Goal: Task Accomplishment & Management: Use online tool/utility

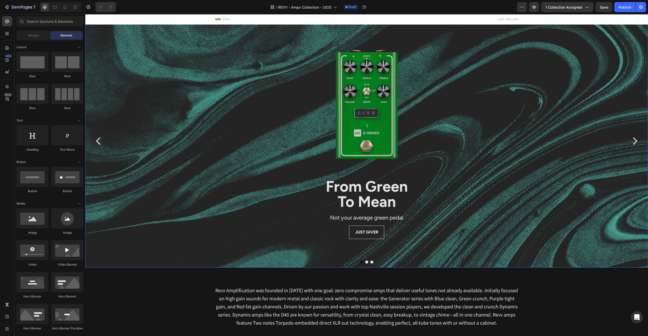
click at [128, 140] on div "Background Image" at bounding box center [366, 204] width 563 height 380
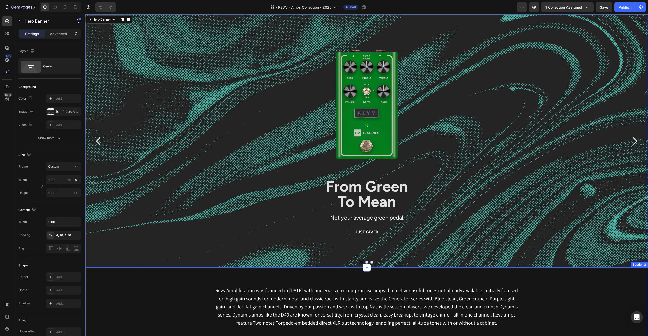
scroll to position [1, 0]
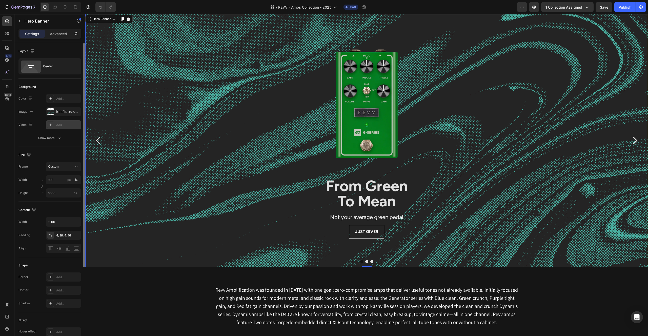
click at [63, 126] on div "Add..." at bounding box center [68, 125] width 24 height 5
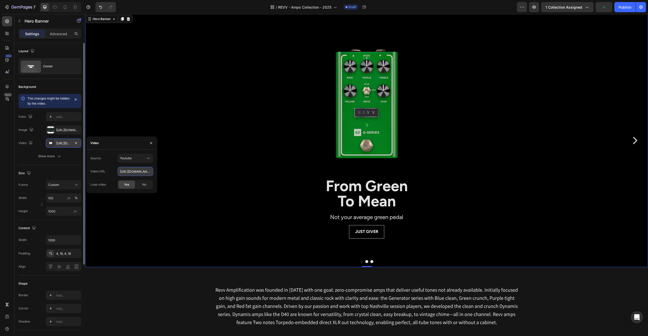
click at [129, 172] on input "[URL][DOMAIN_NAME]" at bounding box center [135, 171] width 35 height 9
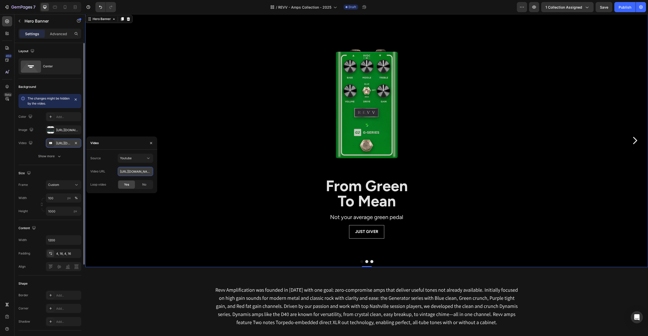
paste input "WLIe7_CAVBM?si=ogxZDHfVamiw1bnB"
type input "[URL][DOMAIN_NAME]"
click at [106, 166] on div "Source Youtube Video URL [URL][DOMAIN_NAME] Loop video Yes No" at bounding box center [121, 171] width 63 height 35
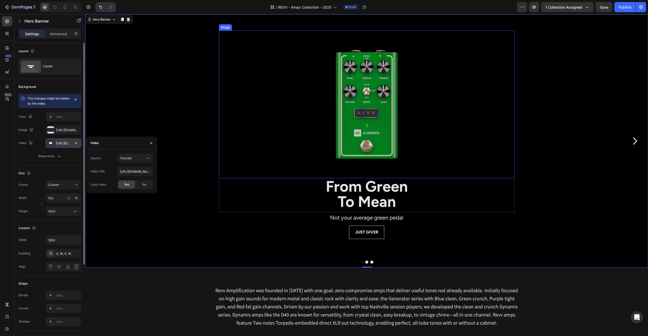
click at [231, 38] on div "Image" at bounding box center [367, 104] width 296 height 148
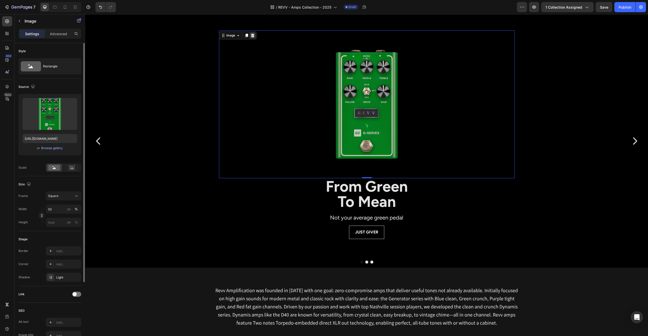
click at [253, 35] on icon at bounding box center [252, 36] width 3 height 4
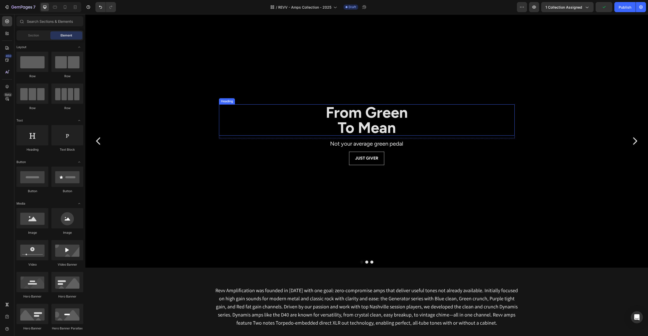
click at [357, 115] on strong "From Green" at bounding box center [367, 112] width 82 height 18
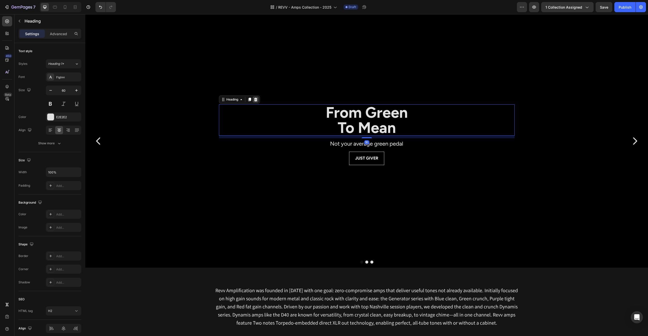
click at [256, 99] on icon at bounding box center [255, 100] width 3 height 4
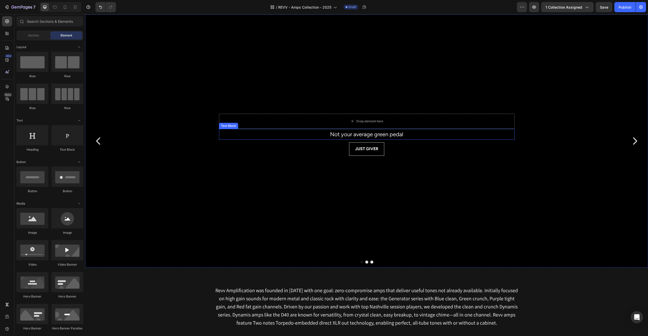
click at [342, 135] on span "Not your average green pedal" at bounding box center [366, 134] width 73 height 7
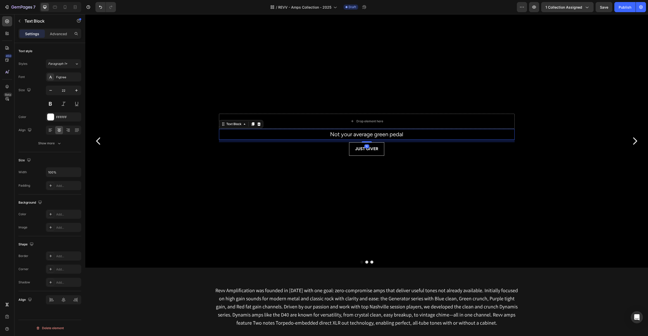
click at [260, 122] on icon at bounding box center [259, 124] width 4 height 4
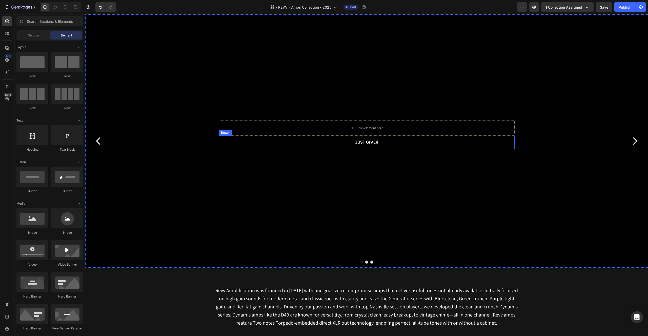
click at [242, 146] on div "JUST GIVER Button" at bounding box center [367, 142] width 296 height 13
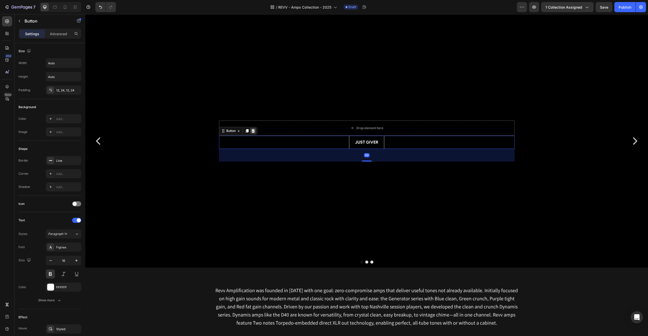
click at [253, 130] on icon at bounding box center [252, 131] width 3 height 4
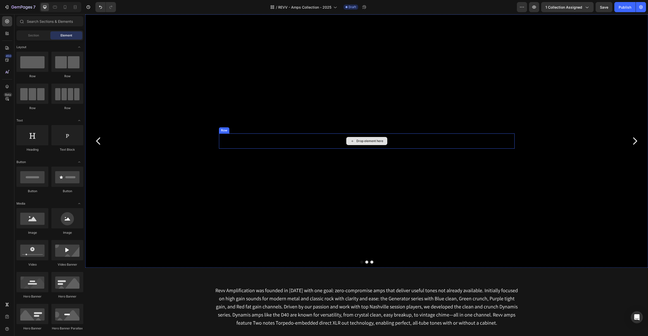
click at [253, 140] on div "Drop element here" at bounding box center [367, 140] width 296 height 15
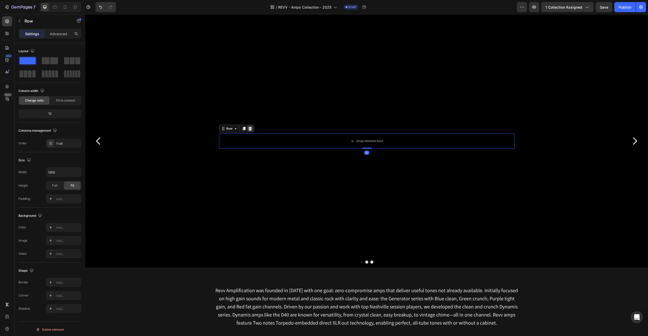
click at [252, 128] on icon at bounding box center [250, 129] width 4 height 4
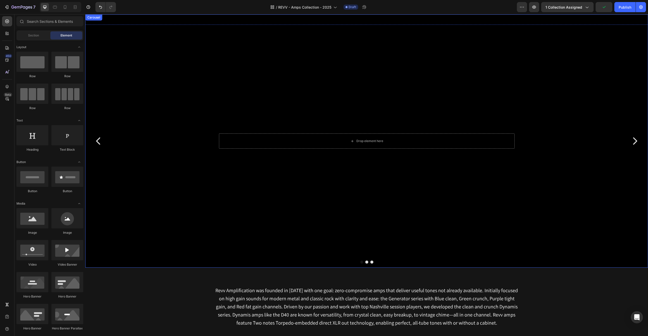
click at [368, 263] on button "Dot" at bounding box center [366, 262] width 3 height 3
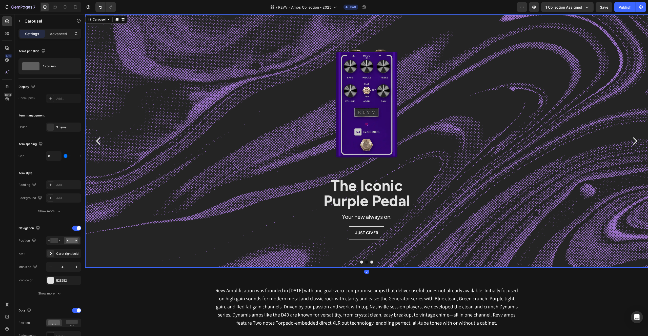
click at [363, 263] on button "Dot" at bounding box center [361, 262] width 3 height 3
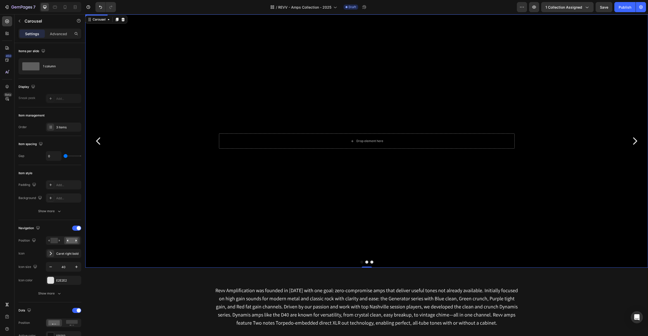
click at [321, 225] on div "Background Image" at bounding box center [366, 204] width 563 height 380
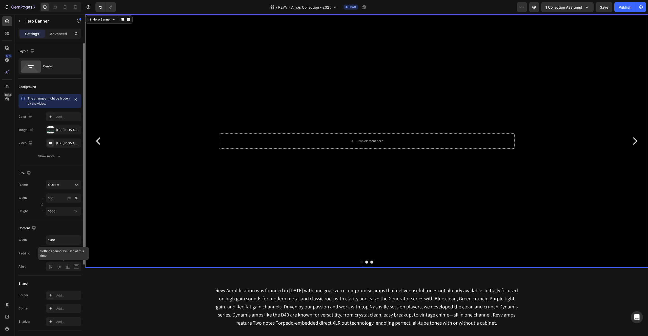
click at [68, 267] on div at bounding box center [63, 266] width 35 height 9
click at [78, 253] on button "button" at bounding box center [76, 253] width 6 height 6
click at [69, 268] on div at bounding box center [63, 266] width 35 height 9
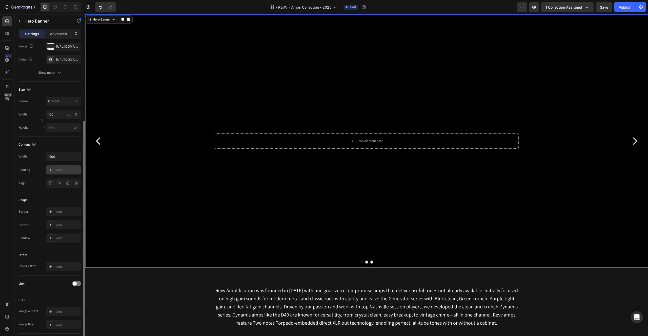
scroll to position [119, 0]
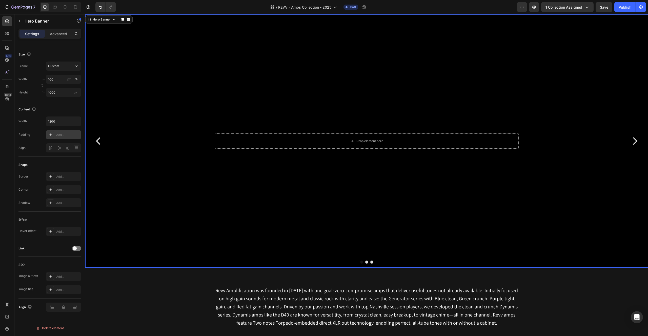
click at [136, 198] on div "Background Image" at bounding box center [366, 204] width 563 height 380
click at [76, 121] on icon "button" at bounding box center [76, 121] width 5 height 5
click at [75, 131] on div "Full 100%" at bounding box center [58, 134] width 42 height 10
click at [100, 6] on icon "Undo/Redo" at bounding box center [100, 7] width 3 height 3
type input "1200"
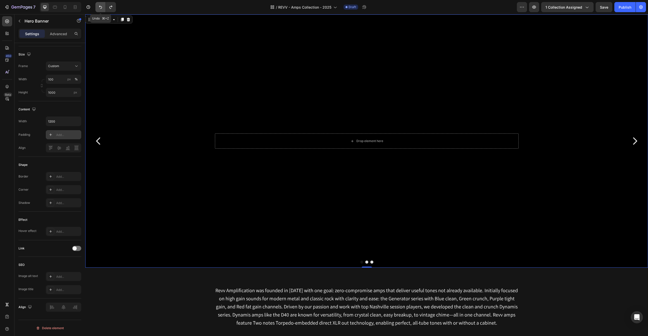
click at [100, 6] on icon "Undo/Redo" at bounding box center [100, 7] width 5 height 5
click at [216, 81] on div "Background Image" at bounding box center [366, 204] width 563 height 380
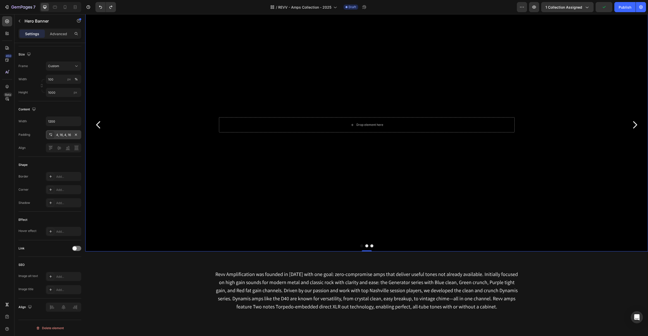
scroll to position [0, 0]
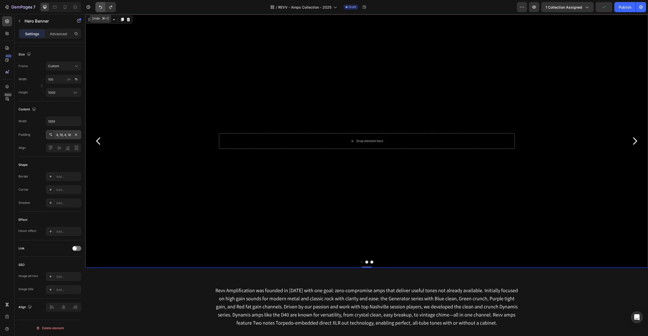
click at [98, 6] on icon "Undo/Redo" at bounding box center [100, 7] width 5 height 5
click at [102, 6] on icon "Undo/Redo" at bounding box center [100, 7] width 5 height 5
click at [100, 6] on icon "Undo/Redo" at bounding box center [100, 7] width 3 height 3
click at [107, 7] on button "Undo/Redo" at bounding box center [111, 7] width 10 height 10
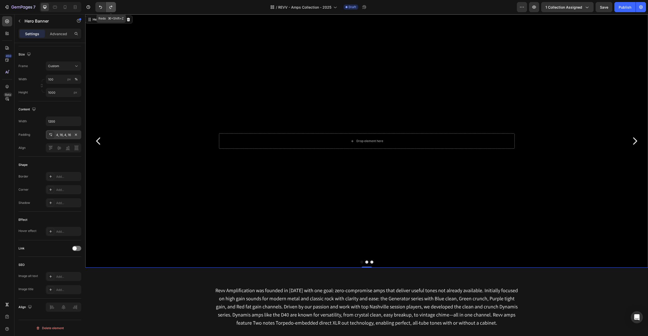
click at [107, 7] on button "Undo/Redo" at bounding box center [111, 7] width 10 height 10
click at [66, 32] on p "Advanced" at bounding box center [58, 33] width 17 height 5
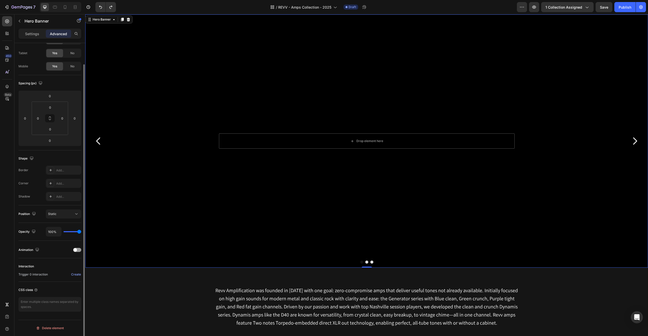
scroll to position [23, 0]
click at [25, 31] on p "Settings" at bounding box center [32, 33] width 14 height 5
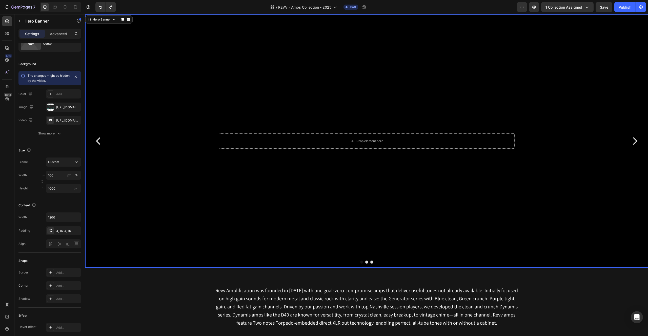
click at [135, 53] on div "Background Image" at bounding box center [366, 204] width 563 height 380
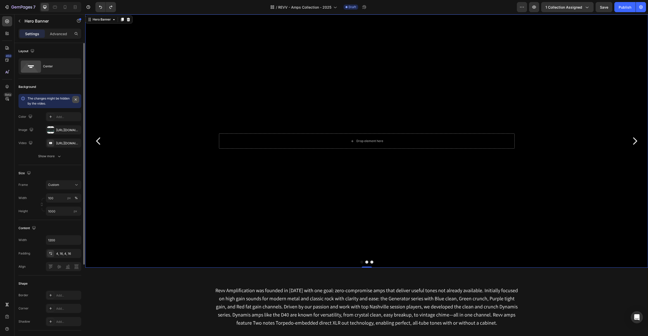
click at [76, 99] on icon "button" at bounding box center [76, 99] width 4 height 4
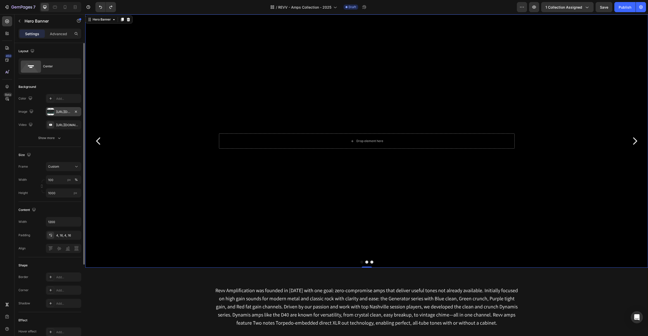
click at [52, 112] on div at bounding box center [50, 111] width 7 height 7
click at [51, 123] on icon at bounding box center [51, 125] width 4 height 4
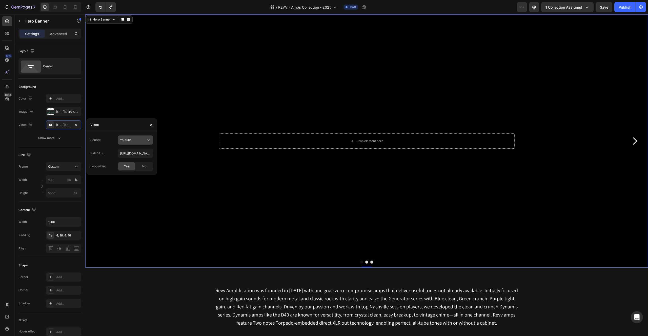
click at [136, 141] on div "Youtube" at bounding box center [133, 140] width 26 height 5
click at [136, 140] on div "Youtube" at bounding box center [133, 140] width 26 height 5
click at [134, 126] on div "Video" at bounding box center [121, 124] width 71 height 13
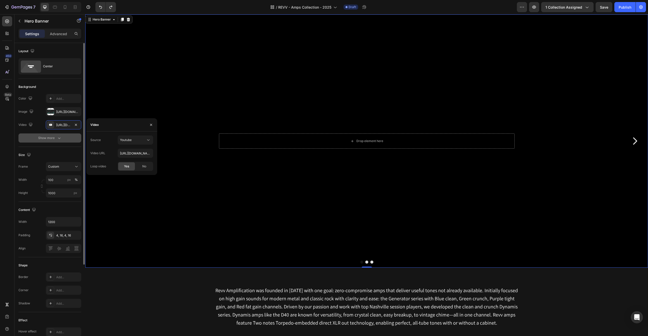
click at [58, 136] on icon "button" at bounding box center [59, 137] width 5 height 5
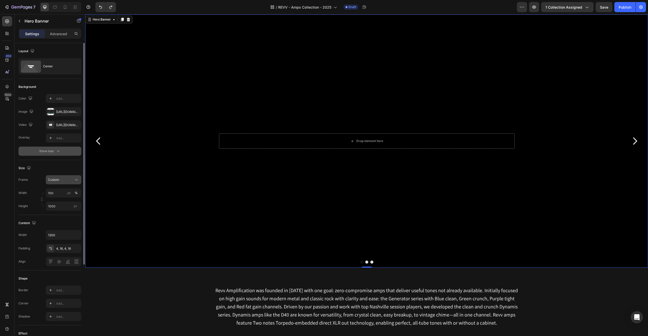
click at [69, 177] on div "Custom" at bounding box center [60, 179] width 25 height 5
click at [67, 190] on span "As banner source" at bounding box center [60, 192] width 25 height 5
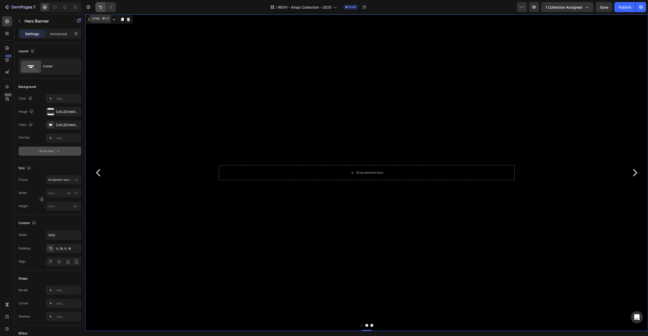
click at [100, 6] on icon "Undo/Redo" at bounding box center [100, 7] width 3 height 3
type input "100"
type input "1000"
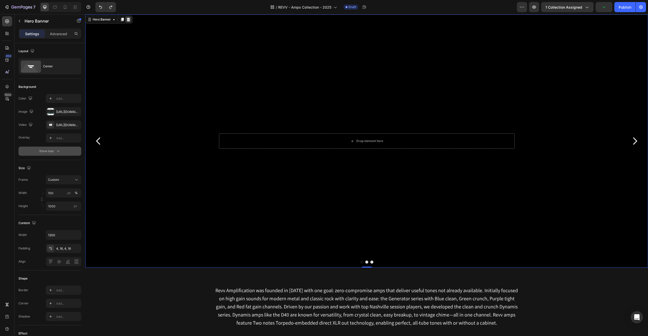
click at [127, 18] on icon at bounding box center [128, 20] width 3 height 4
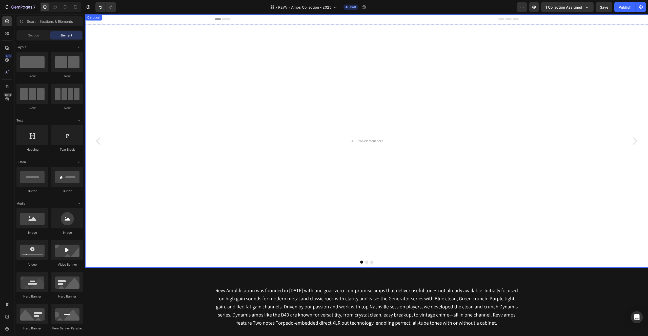
click at [94, 19] on div "Carousel" at bounding box center [93, 17] width 15 height 5
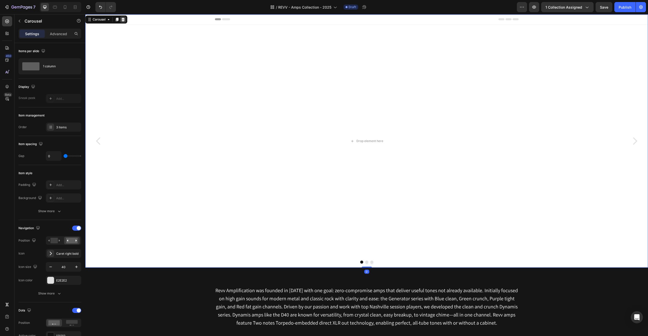
click at [123, 19] on icon at bounding box center [123, 20] width 3 height 4
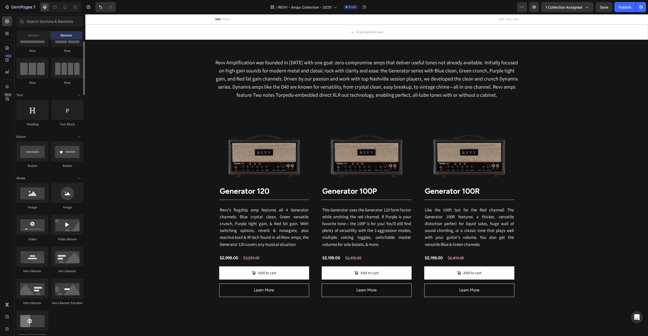
scroll to position [28, 0]
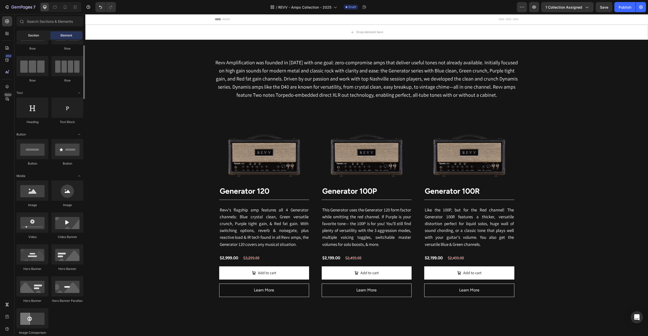
click at [37, 36] on span "Section" at bounding box center [33, 35] width 11 height 5
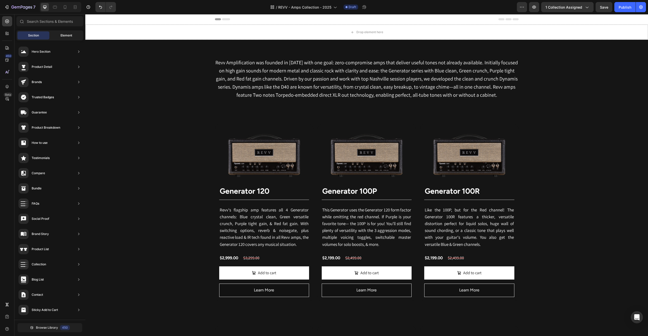
click at [62, 32] on div "Element" at bounding box center [66, 35] width 32 height 8
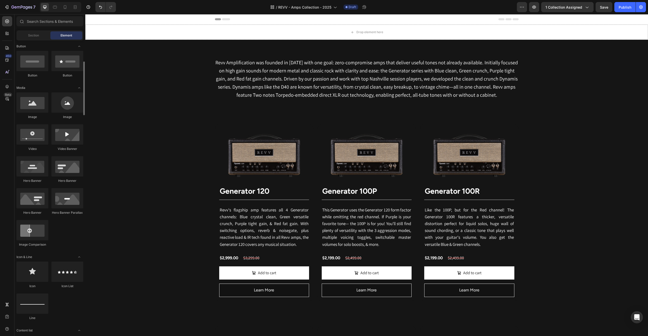
scroll to position [117, 0]
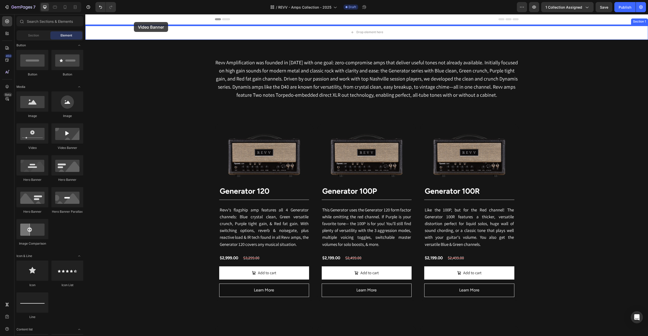
drag, startPoint x: 148, startPoint y: 150, endPoint x: 134, endPoint y: 22, distance: 128.8
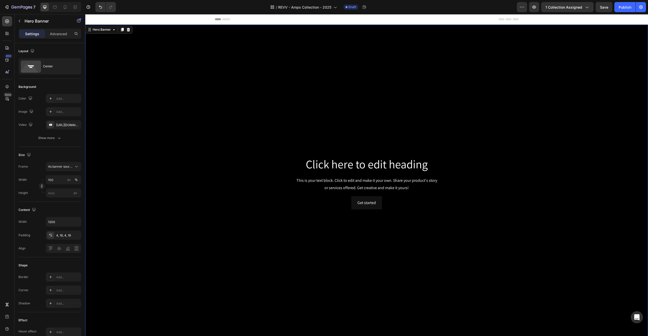
click at [136, 74] on div "Background Image" at bounding box center [366, 183] width 563 height 316
click at [50, 124] on icon at bounding box center [50, 125] width 3 height 2
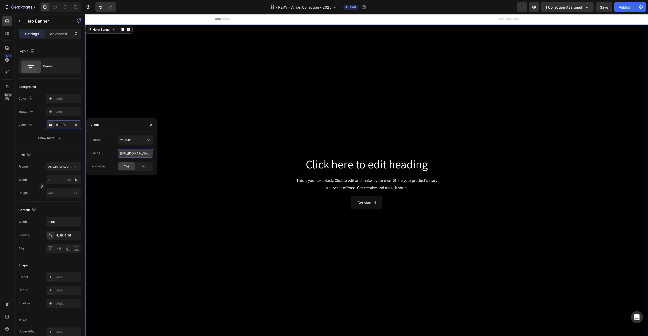
click at [132, 154] on input "[URL][DOMAIN_NAME]" at bounding box center [135, 153] width 35 height 9
paste input "[DOMAIN_NAME][URL]"
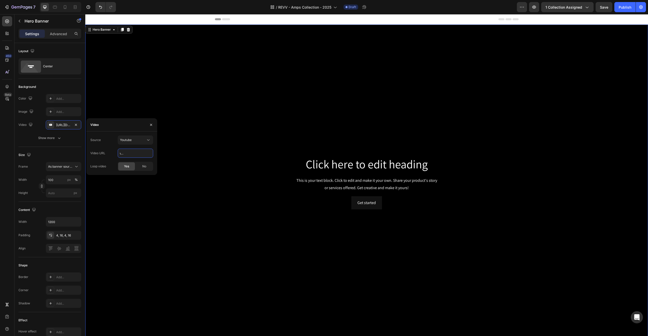
type input "[URL][DOMAIN_NAME][DOMAIN_NAME]"
click at [96, 142] on div "Source" at bounding box center [95, 140] width 10 height 8
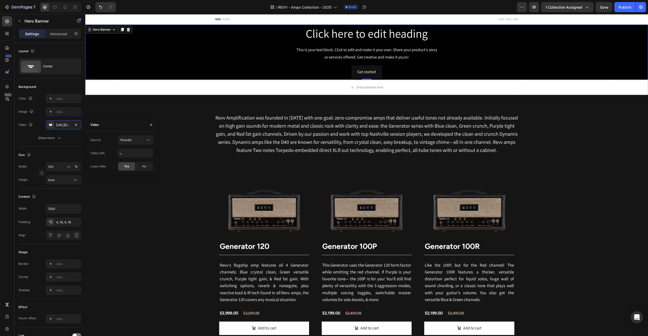
scroll to position [0, 0]
click at [179, 53] on div "Background Image" at bounding box center [366, 52] width 563 height 55
click at [61, 210] on input "1200" at bounding box center [63, 208] width 35 height 9
click at [35, 181] on div "Height Auto px" at bounding box center [49, 179] width 63 height 9
click at [65, 178] on input "Auto" at bounding box center [63, 179] width 35 height 9
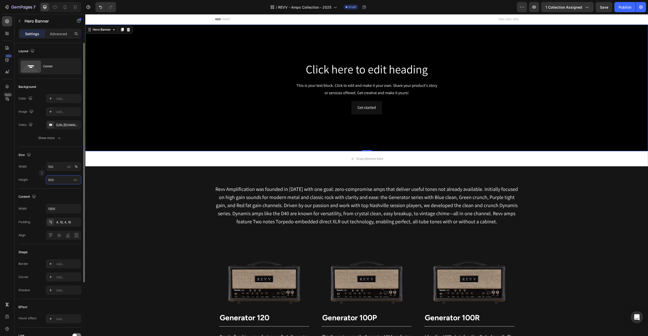
drag, startPoint x: 56, startPoint y: 180, endPoint x: 44, endPoint y: 179, distance: 12.4
click at [44, 179] on div "Width 100 px % Height 500 px" at bounding box center [49, 173] width 63 height 22
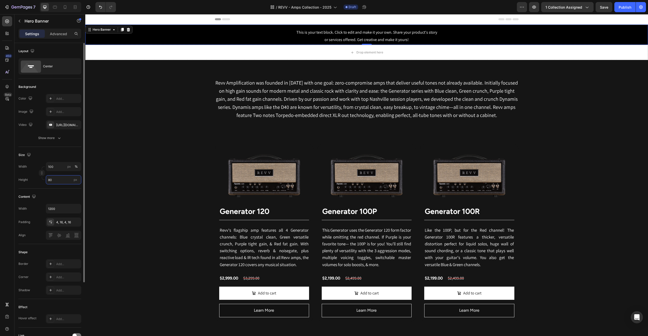
type input "800"
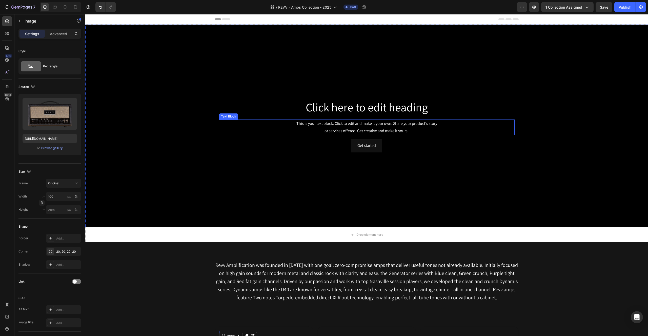
click at [231, 132] on div "This is your text block. Click to edit and make it your own. Share your product…" at bounding box center [367, 128] width 296 height 16
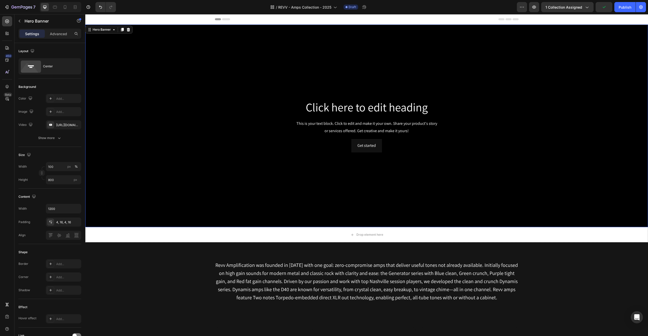
click at [240, 157] on div "Background Image" at bounding box center [366, 126] width 563 height 203
drag, startPoint x: 56, startPoint y: 178, endPoint x: 47, endPoint y: 179, distance: 8.6
click at [48, 179] on input "800" at bounding box center [63, 179] width 35 height 9
drag, startPoint x: 55, startPoint y: 180, endPoint x: 46, endPoint y: 181, distance: 8.4
click at [47, 181] on input "800" at bounding box center [63, 179] width 35 height 9
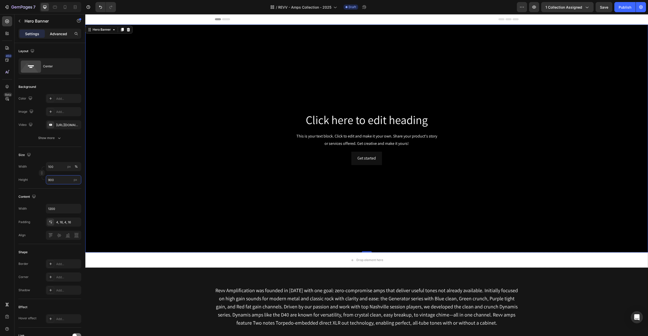
type input "900"
click at [56, 32] on p "Advanced" at bounding box center [58, 33] width 17 height 5
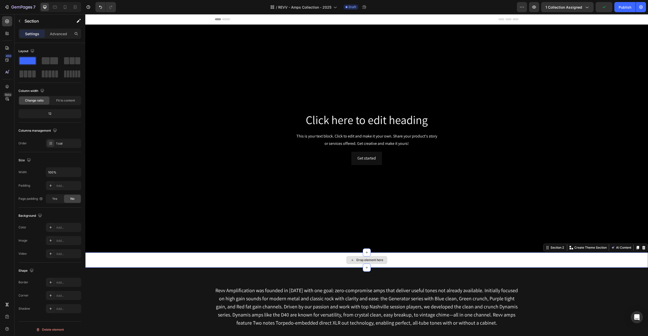
click at [190, 260] on div "Drop element here" at bounding box center [366, 259] width 563 height 15
click at [644, 247] on icon at bounding box center [644, 248] width 4 height 4
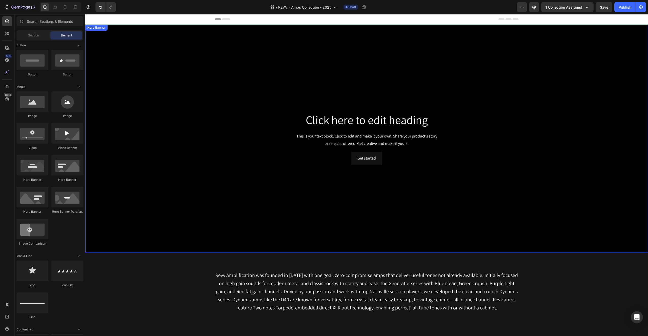
click at [168, 43] on div "Background Image" at bounding box center [366, 139] width 563 height 228
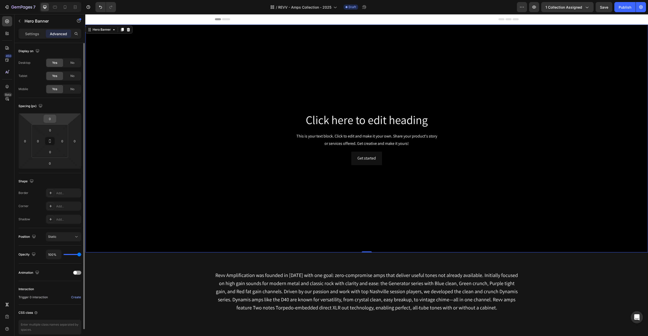
click at [48, 118] on input "0" at bounding box center [50, 119] width 10 height 8
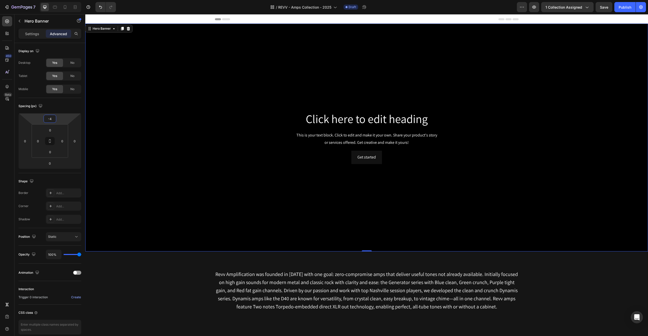
type input "-40"
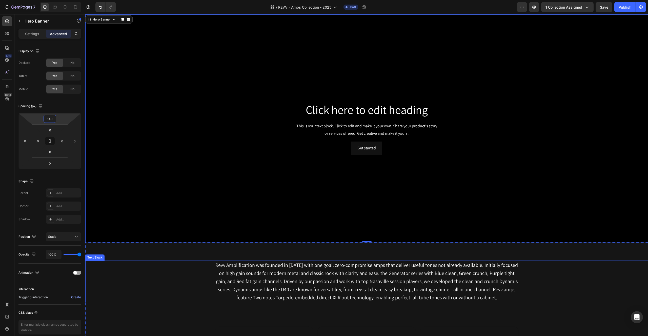
click at [179, 267] on div "Revv Amplification was founded in [DATE] with one goal: zero-compromise amps th…" at bounding box center [366, 282] width 563 height 42
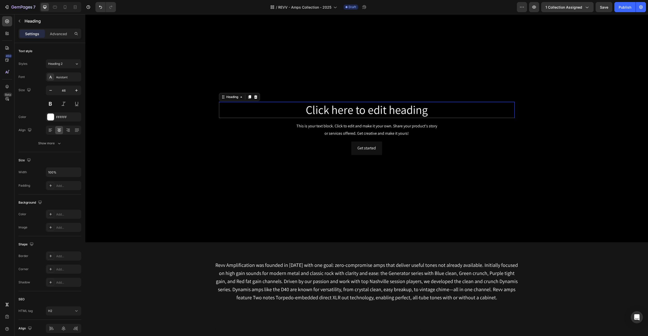
click at [358, 109] on h2 "Click here to edit heading" at bounding box center [367, 110] width 296 height 16
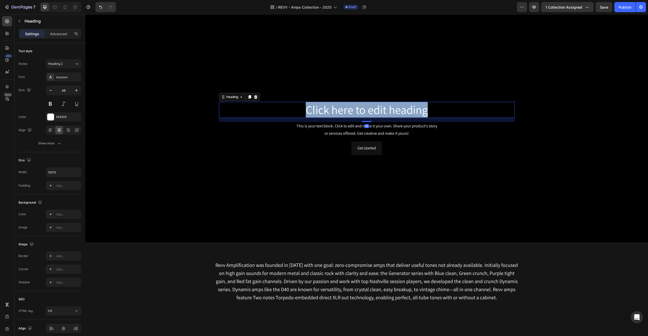
click at [358, 109] on p "Click here to edit heading" at bounding box center [367, 109] width 295 height 15
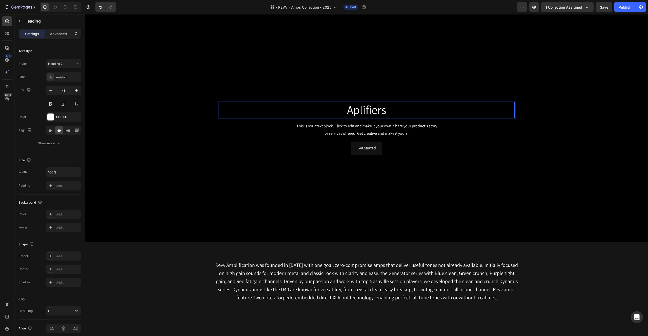
click at [354, 111] on p "Aplifiers" at bounding box center [367, 109] width 295 height 15
click at [412, 200] on div "Background Image" at bounding box center [366, 128] width 563 height 228
click at [369, 110] on p "Amplifiers" at bounding box center [367, 109] width 295 height 15
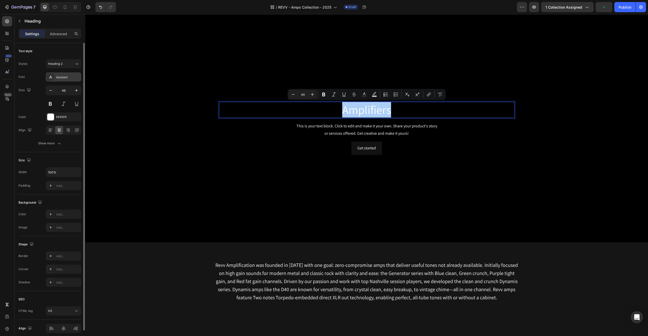
click at [52, 77] on icon at bounding box center [51, 77] width 4 height 4
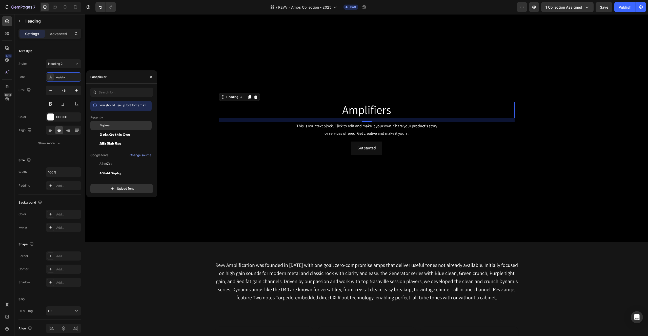
click at [100, 124] on span "Figtree" at bounding box center [105, 125] width 10 height 5
click at [49, 104] on button at bounding box center [50, 103] width 9 height 9
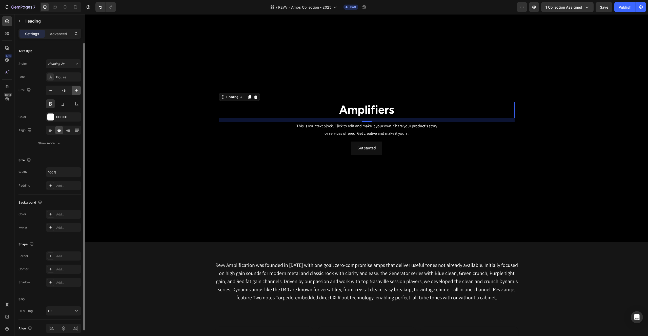
click at [76, 91] on icon "button" at bounding box center [76, 90] width 5 height 5
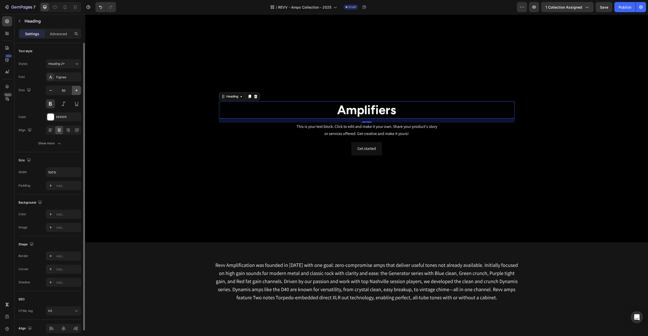
click at [76, 91] on icon "button" at bounding box center [76, 90] width 5 height 5
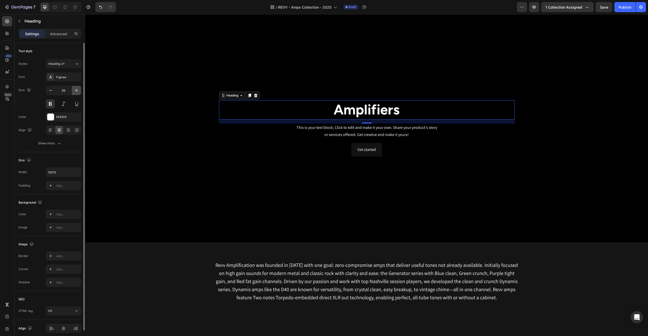
click at [76, 91] on icon "button" at bounding box center [76, 90] width 5 height 5
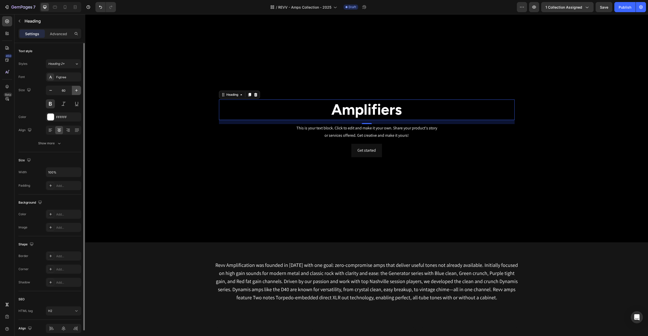
click at [76, 91] on icon "button" at bounding box center [76, 90] width 5 height 5
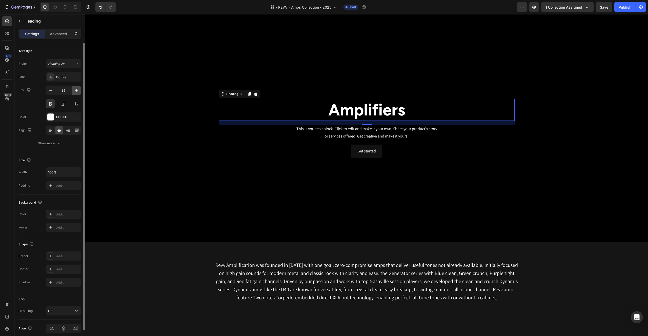
click at [76, 91] on icon "button" at bounding box center [76, 90] width 5 height 5
drag, startPoint x: 76, startPoint y: 91, endPoint x: 79, endPoint y: 93, distance: 3.4
click at [76, 91] on icon "button" at bounding box center [76, 90] width 5 height 5
click at [79, 93] on icon "button" at bounding box center [76, 90] width 5 height 5
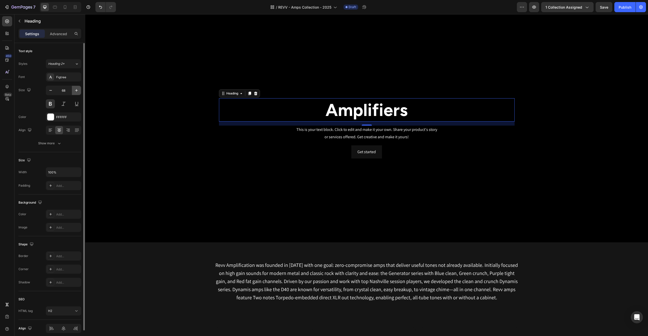
click at [79, 93] on icon "button" at bounding box center [76, 90] width 5 height 5
click at [78, 92] on icon "button" at bounding box center [76, 90] width 5 height 5
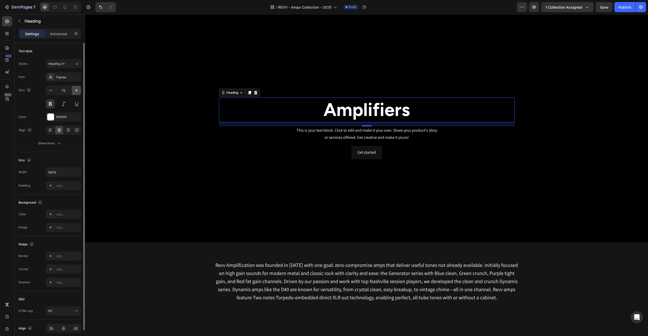
click at [78, 92] on icon "button" at bounding box center [76, 90] width 5 height 5
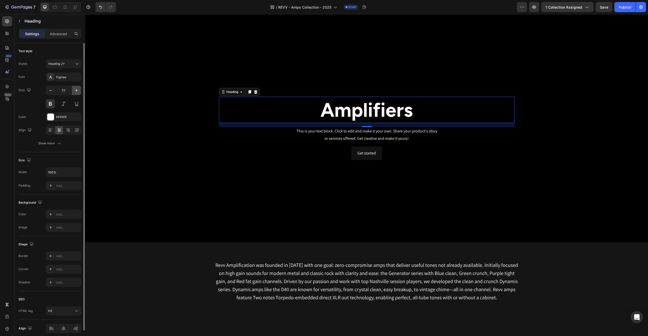
click at [78, 92] on icon "button" at bounding box center [76, 90] width 5 height 5
click at [77, 92] on icon "button" at bounding box center [76, 90] width 5 height 5
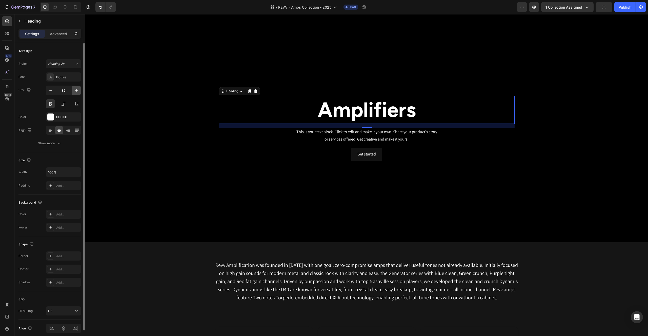
click at [78, 92] on icon "button" at bounding box center [76, 90] width 5 height 5
click at [77, 92] on icon "button" at bounding box center [76, 90] width 5 height 5
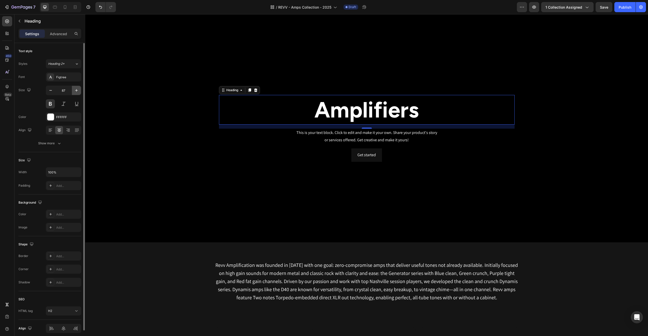
click at [77, 92] on icon "button" at bounding box center [76, 90] width 5 height 5
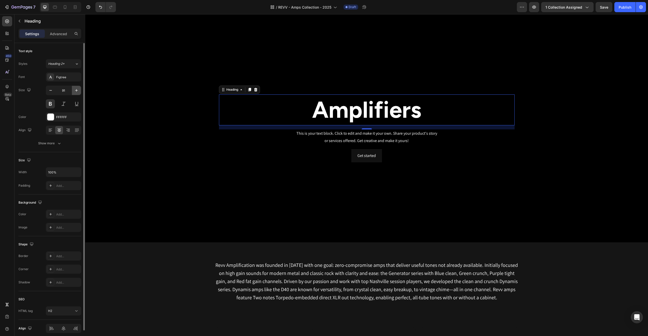
click at [77, 92] on icon "button" at bounding box center [76, 90] width 5 height 5
click at [76, 92] on icon "button" at bounding box center [76, 90] width 5 height 5
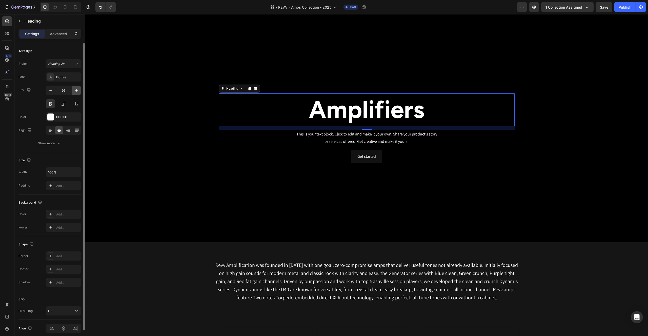
click at [76, 92] on icon "button" at bounding box center [76, 90] width 5 height 5
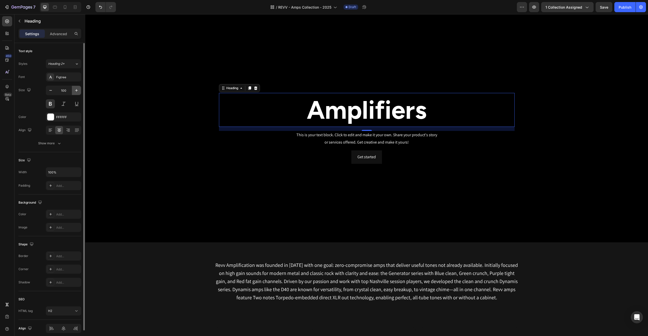
click at [76, 92] on icon "button" at bounding box center [76, 90] width 5 height 5
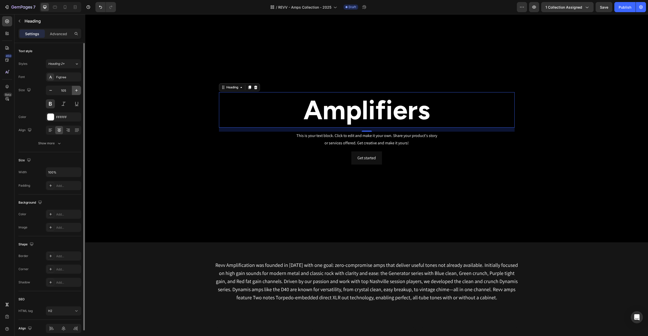
click at [76, 92] on icon "button" at bounding box center [76, 90] width 5 height 5
type input "109"
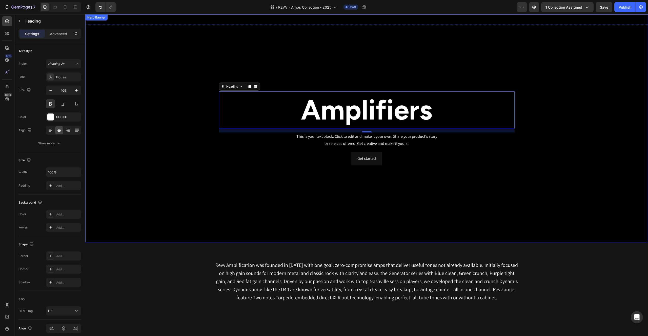
click at [294, 149] on div "Amplifiers Heading 16 This is your text block. Click to edit and make it your o…" at bounding box center [367, 128] width 296 height 74
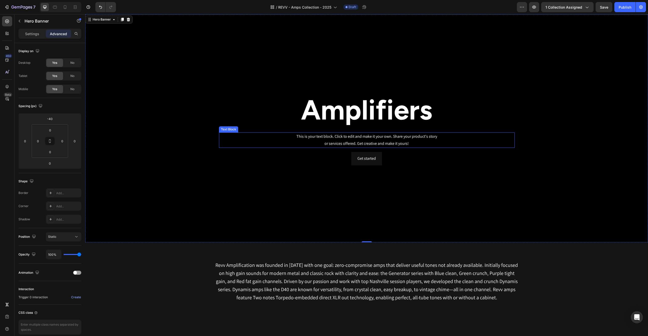
click at [320, 136] on div "This is your text block. Click to edit and make it your own. Share your product…" at bounding box center [367, 140] width 296 height 16
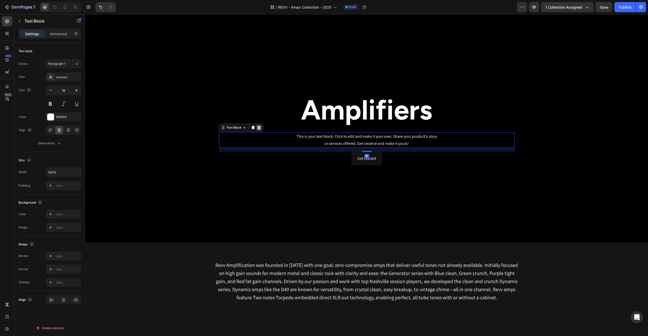
click at [260, 128] on icon at bounding box center [259, 128] width 4 height 4
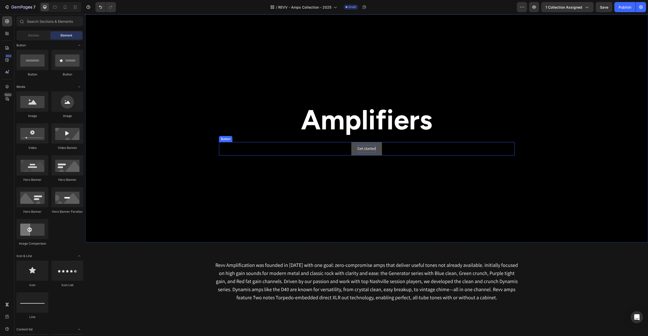
click at [359, 152] on div "Get started" at bounding box center [366, 148] width 18 height 7
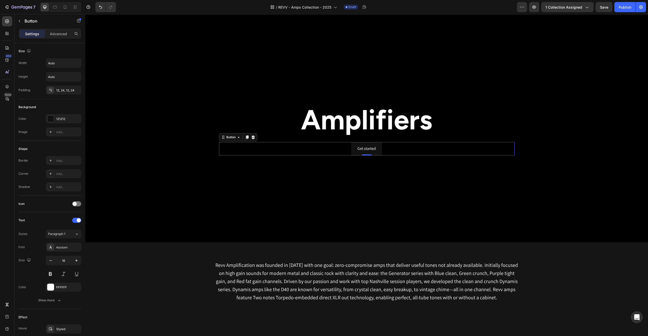
drag, startPoint x: 252, startPoint y: 137, endPoint x: 271, endPoint y: 176, distance: 43.3
click at [252, 137] on icon at bounding box center [252, 137] width 3 height 4
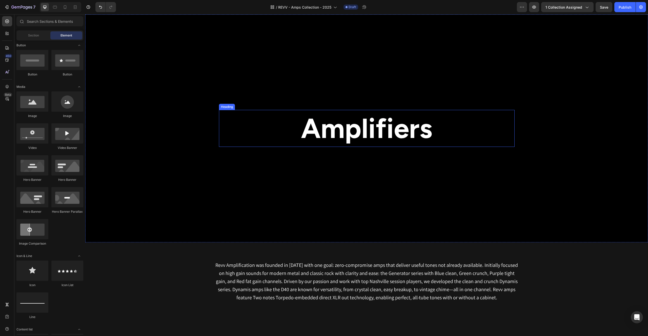
click at [388, 128] on p "Amplifiers" at bounding box center [367, 128] width 295 height 36
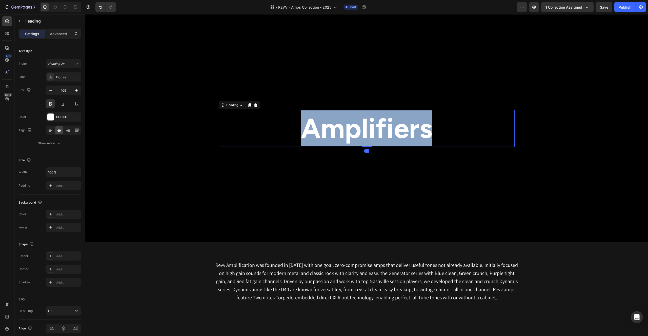
click at [386, 129] on p "Amplifiers" at bounding box center [367, 128] width 295 height 36
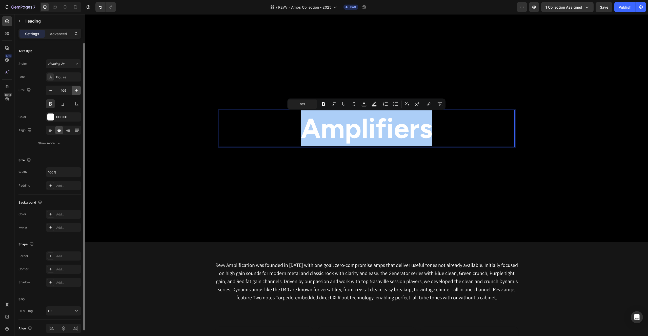
click at [76, 90] on icon "button" at bounding box center [76, 90] width 3 height 3
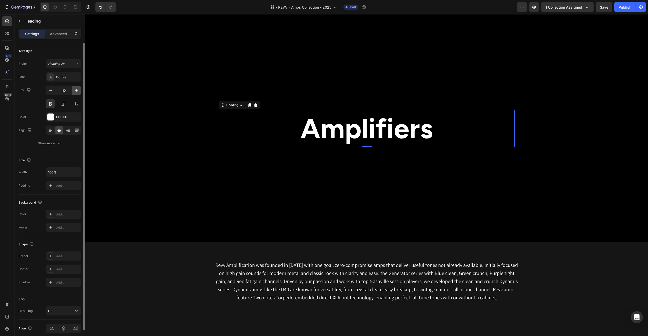
click at [76, 90] on icon "button" at bounding box center [76, 90] width 3 height 3
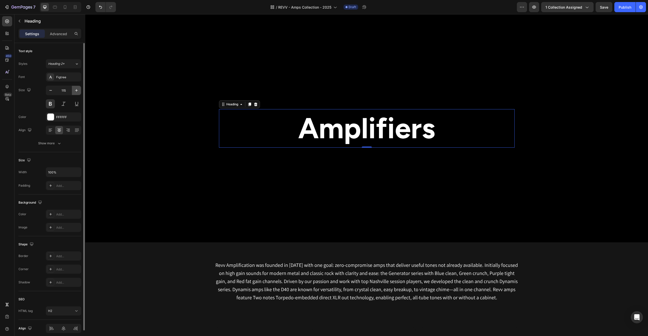
click at [76, 90] on icon "button" at bounding box center [76, 90] width 3 height 3
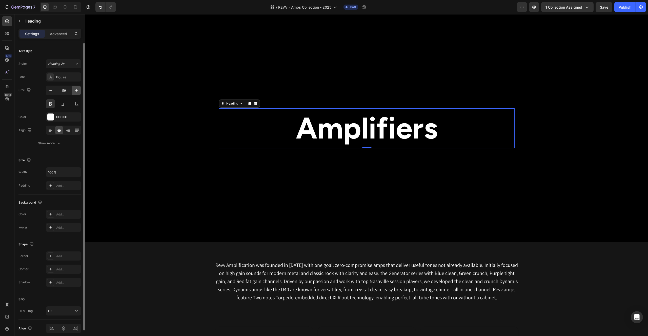
click at [76, 90] on icon "button" at bounding box center [76, 90] width 3 height 3
type input "121"
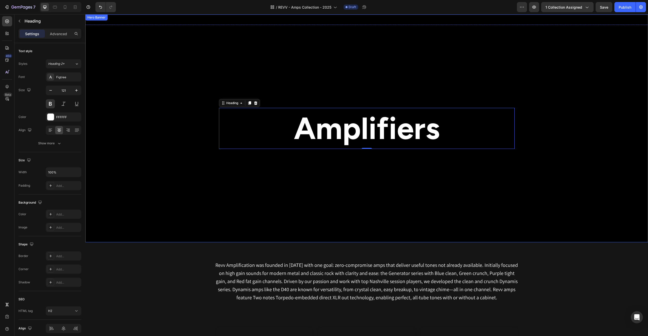
click at [161, 96] on div "Background Image" at bounding box center [366, 128] width 563 height 228
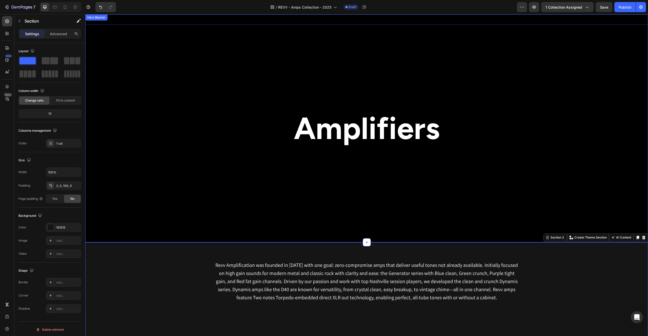
click at [122, 43] on div "Background Image" at bounding box center [366, 128] width 563 height 228
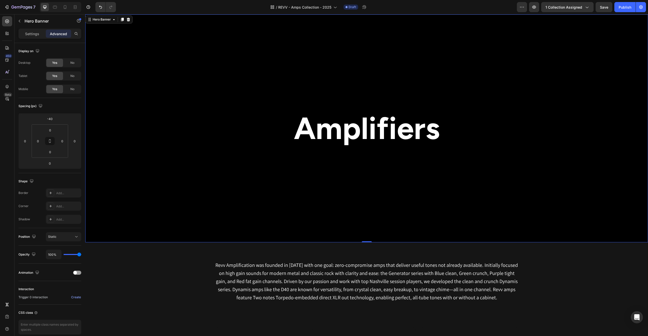
click at [172, 129] on div "Background Image" at bounding box center [366, 128] width 563 height 228
click at [29, 34] on p "Settings" at bounding box center [32, 33] width 14 height 5
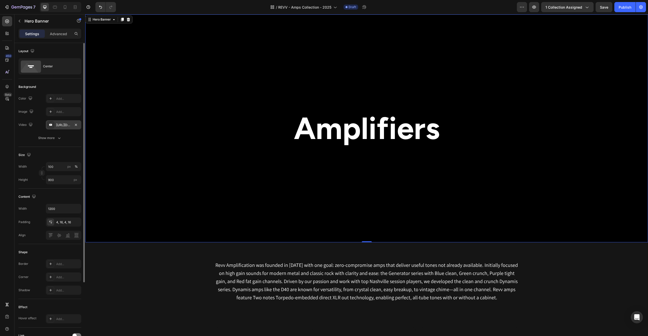
click at [50, 126] on icon at bounding box center [51, 125] width 4 height 4
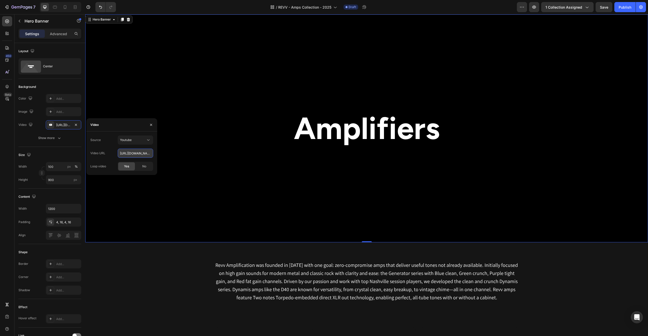
click at [133, 153] on input "[URL][DOMAIN_NAME][DOMAIN_NAME]" at bounding box center [135, 153] width 35 height 9
paste input "p8Nsbbqq3uE"
type input "[URL][DOMAIN_NAME]"
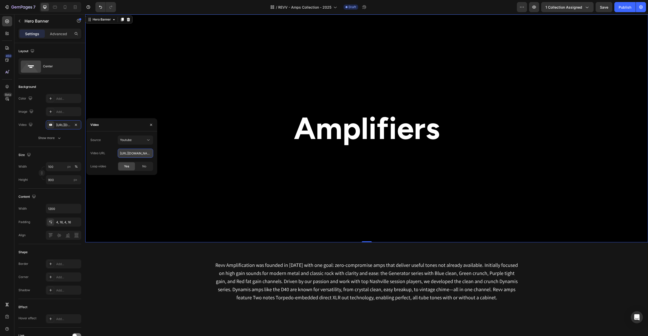
scroll to position [0, 13]
click at [133, 91] on div "Background Image" at bounding box center [366, 128] width 563 height 228
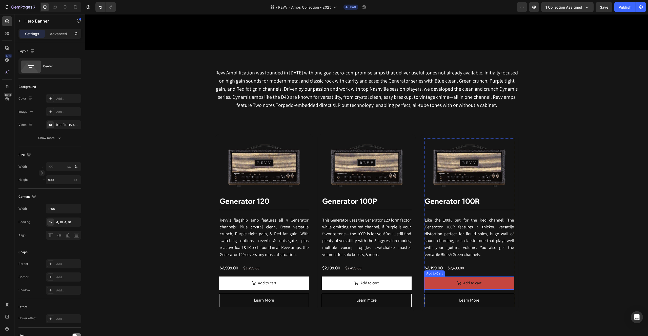
scroll to position [0, 0]
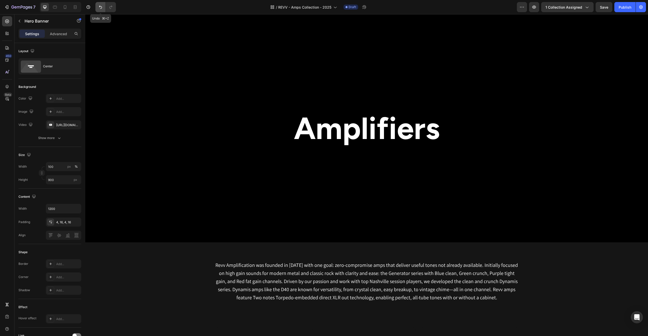
click at [100, 6] on icon "Undo/Redo" at bounding box center [100, 7] width 3 height 3
click at [602, 9] on icon "button" at bounding box center [604, 7] width 5 height 5
click at [102, 9] on icon "Undo/Redo" at bounding box center [100, 7] width 5 height 5
click at [100, 8] on icon "Undo/Redo" at bounding box center [100, 7] width 5 height 5
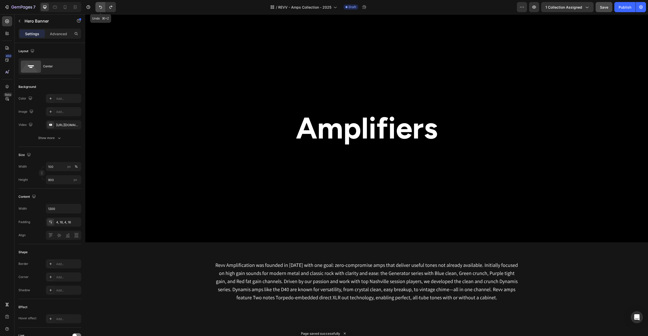
click at [100, 8] on icon "Undo/Redo" at bounding box center [100, 7] width 5 height 5
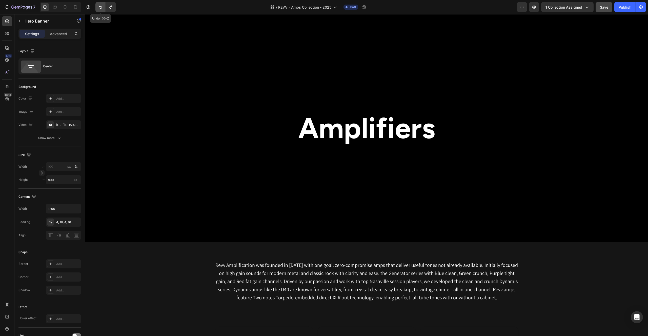
click at [100, 8] on icon "Undo/Redo" at bounding box center [100, 7] width 5 height 5
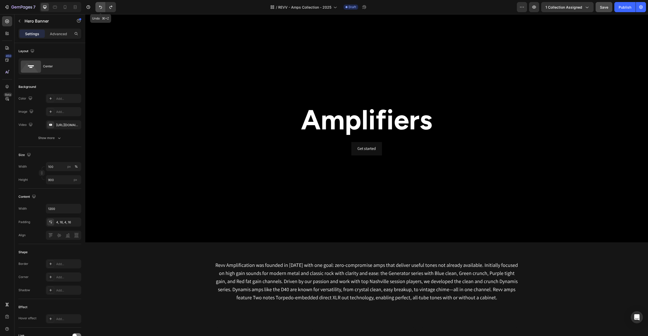
click at [100, 8] on icon "Undo/Redo" at bounding box center [100, 7] width 5 height 5
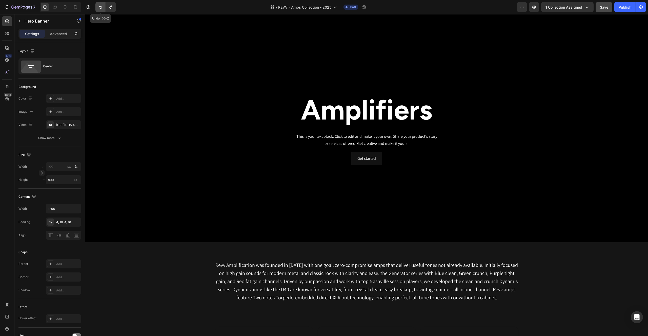
click at [100, 8] on icon "Undo/Redo" at bounding box center [100, 7] width 5 height 5
click at [110, 8] on icon "Undo/Redo" at bounding box center [110, 7] width 5 height 5
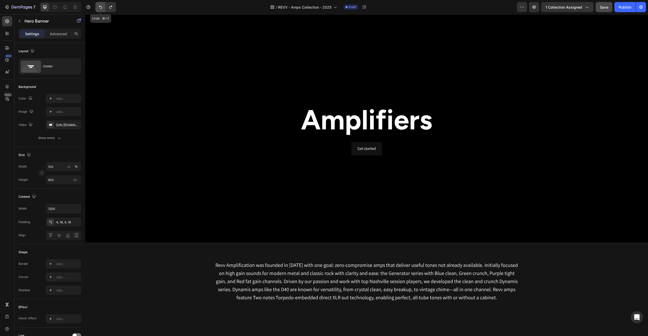
click at [104, 7] on button "Undo/Redo" at bounding box center [100, 7] width 10 height 10
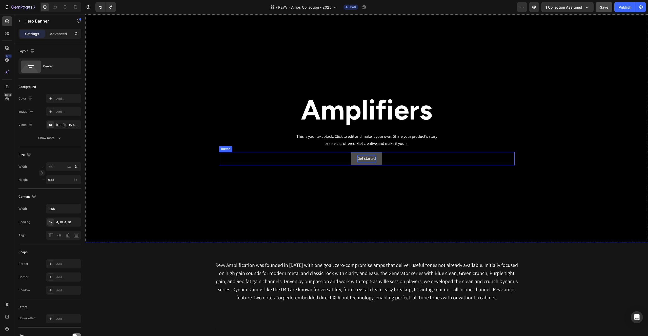
click at [361, 159] on div "Get started" at bounding box center [366, 158] width 18 height 7
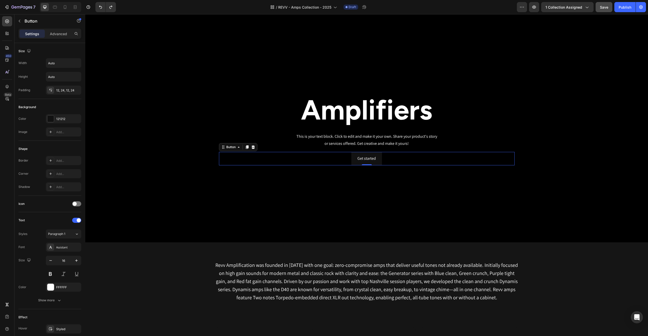
click at [254, 148] on icon at bounding box center [252, 147] width 3 height 4
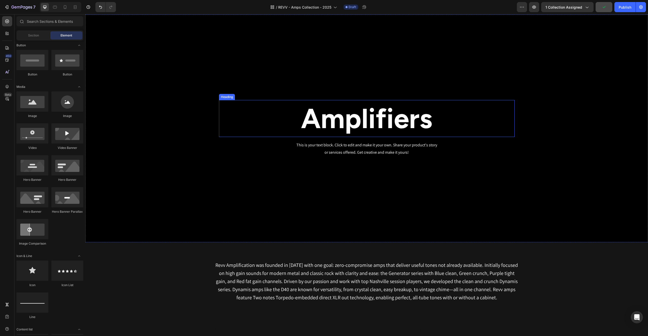
click at [370, 128] on h2 "Amplifiers" at bounding box center [367, 118] width 296 height 37
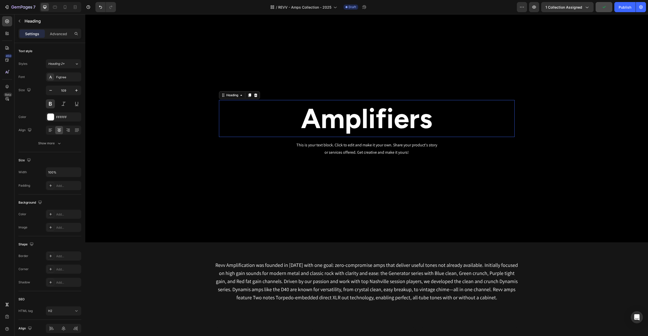
click at [370, 128] on h2 "Amplifiers" at bounding box center [367, 118] width 296 height 37
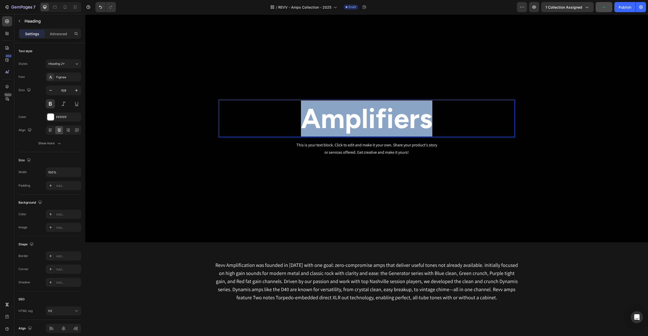
click at [370, 128] on p "Amplifiers" at bounding box center [367, 119] width 295 height 36
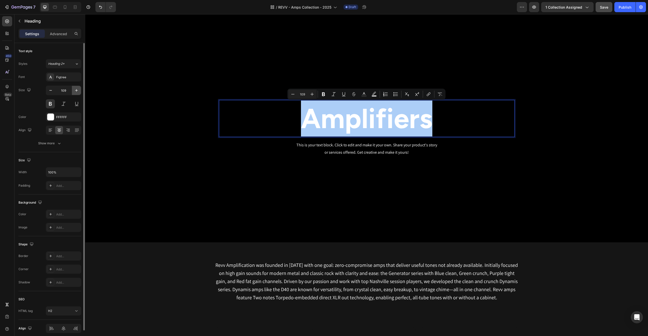
click at [75, 90] on icon "button" at bounding box center [76, 90] width 5 height 5
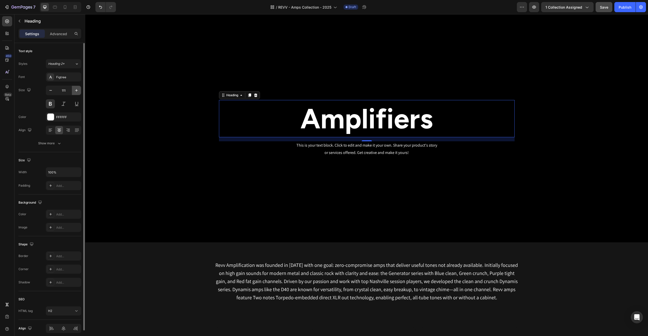
click at [75, 90] on icon "button" at bounding box center [76, 90] width 5 height 5
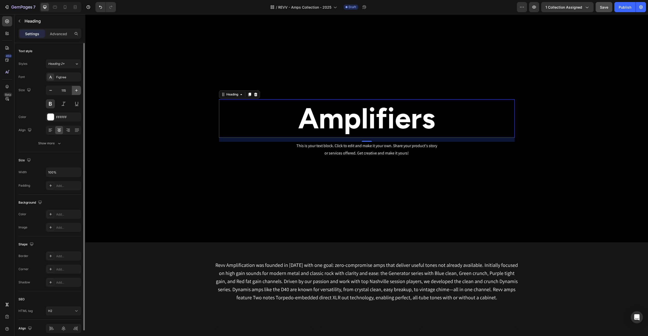
click at [75, 90] on icon "button" at bounding box center [76, 90] width 5 height 5
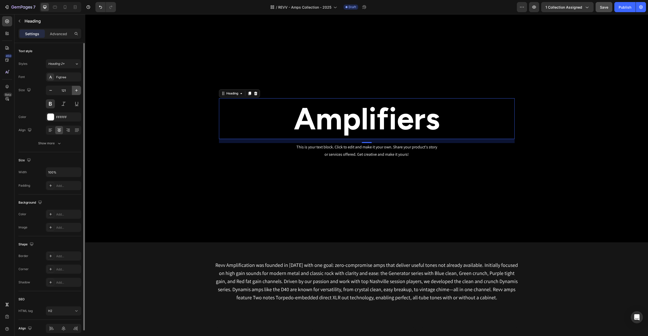
click at [75, 90] on icon "button" at bounding box center [76, 90] width 5 height 5
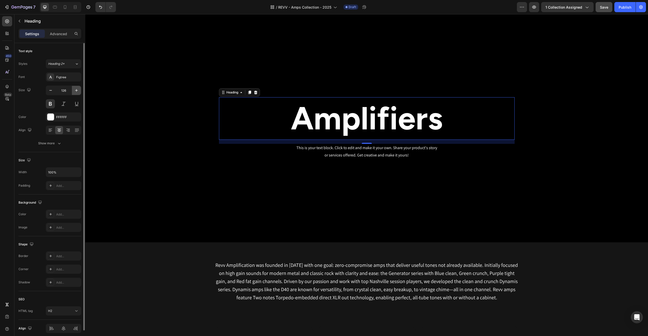
click at [75, 90] on icon "button" at bounding box center [76, 90] width 5 height 5
type input "129"
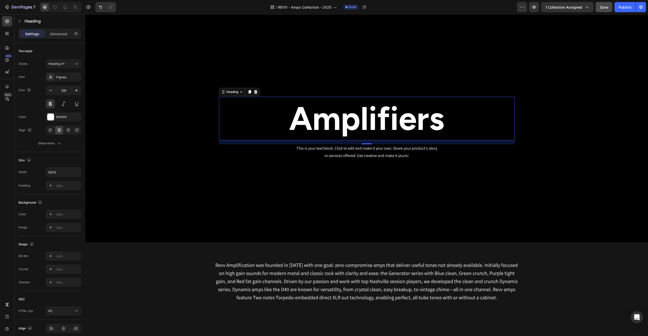
click at [155, 105] on div "Background Image" at bounding box center [366, 128] width 563 height 228
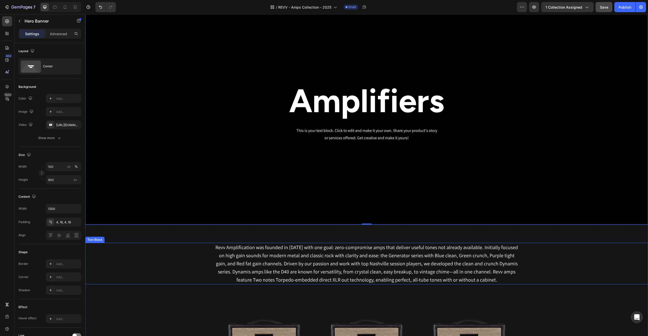
scroll to position [45, 0]
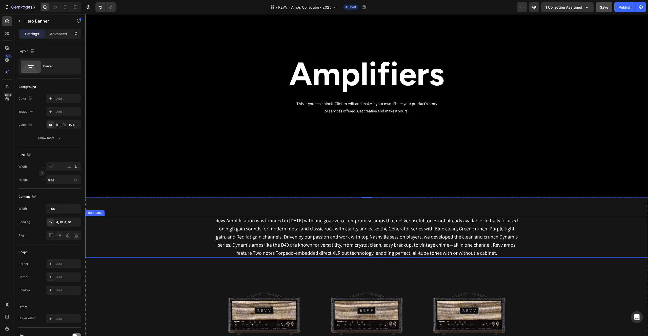
click at [402, 225] on p "Revv Amplification was founded in [DATE] with one goal: zero-compromise amps th…" at bounding box center [366, 236] width 303 height 41
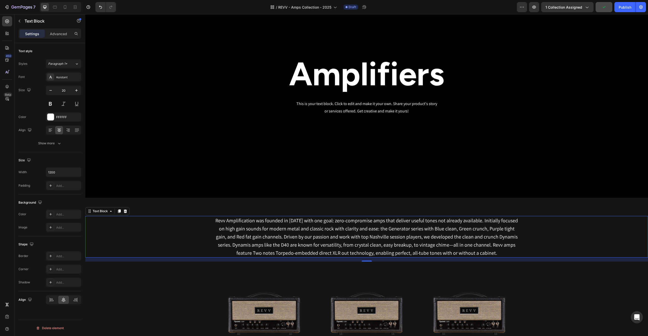
click at [232, 228] on p "Revv Amplification was founded in [DATE] with one goal: zero-compromise amps th…" at bounding box center [366, 236] width 303 height 41
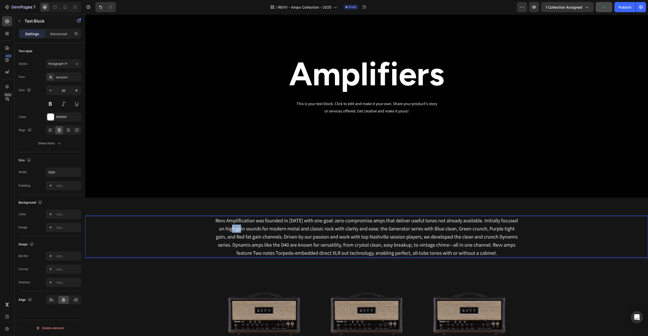
click at [232, 228] on p "Revv Amplification was founded in [DATE] with one goal: zero-compromise amps th…" at bounding box center [366, 236] width 303 height 41
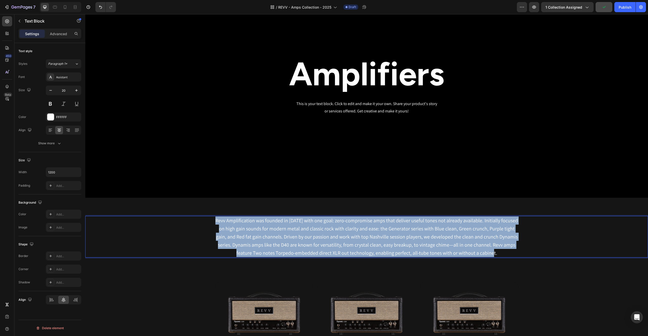
click at [232, 228] on p "Revv Amplification was founded in [DATE] with one goal: zero-compromise amps th…" at bounding box center [366, 236] width 303 height 41
copy p "Revv Amplification was founded in [DATE] with one goal: zero-compromise amps th…"
click at [310, 105] on div "This is your text block. Click to edit and make it your own. Share your product…" at bounding box center [367, 108] width 296 height 16
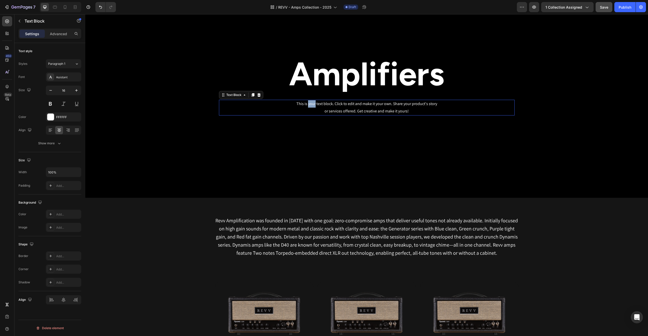
click at [310, 105] on div "This is your text block. Click to edit and make it your own. Share your product…" at bounding box center [367, 108] width 296 height 16
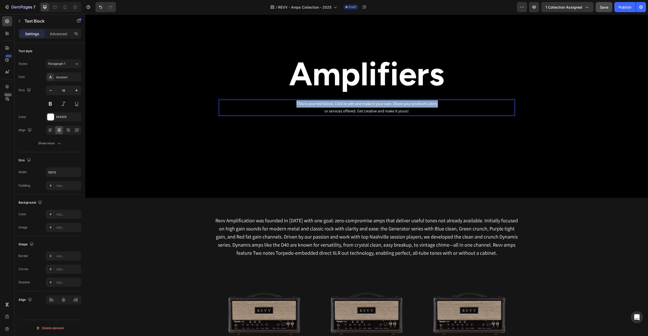
click at [310, 105] on p "This is your text block. Click to edit and make it your own. Share your product…" at bounding box center [367, 107] width 295 height 15
click at [310, 106] on p "This is your text block. Click to edit and make it your own. Share your product…" at bounding box center [367, 107] width 295 height 15
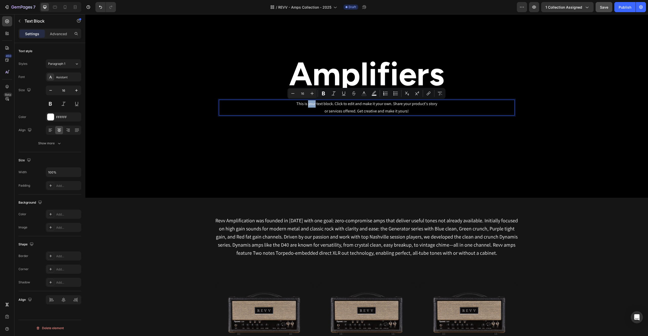
click at [310, 106] on p "This is your text block. Click to edit and make it your own. Share your product…" at bounding box center [367, 107] width 295 height 15
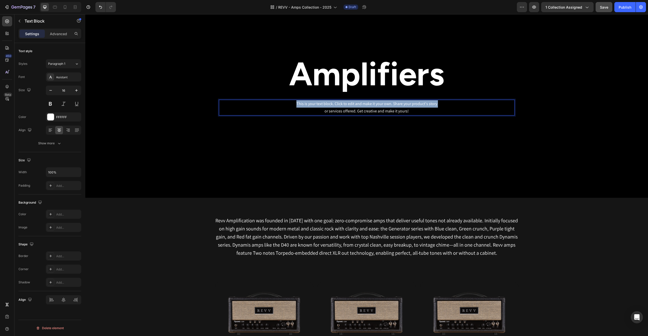
click at [310, 106] on p "This is your text block. Click to edit and make it your own. Share your product…" at bounding box center [367, 107] width 295 height 15
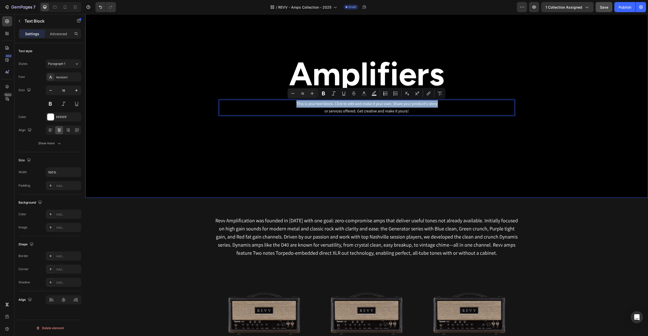
click at [420, 115] on div "Amplifiers Heading This is your text block. Click to edit and make it your own.…" at bounding box center [367, 83] width 304 height 65
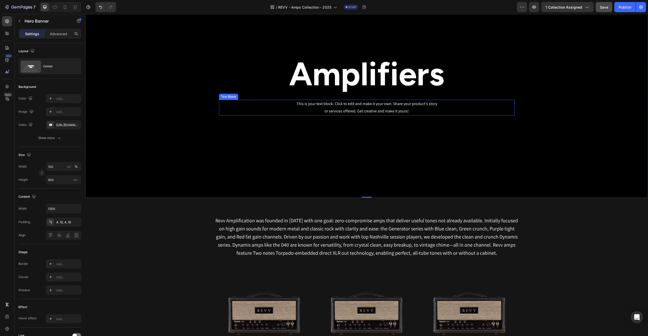
click at [414, 111] on p "This is your text block. Click to edit and make it your own. Share your product…" at bounding box center [367, 107] width 295 height 15
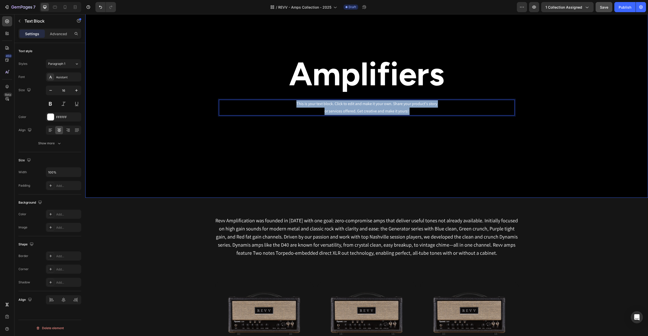
drag, startPoint x: 404, startPoint y: 110, endPoint x: 294, endPoint y: 98, distance: 110.6
click at [293, 97] on div "Amplifiers Heading This is your text block. Click to edit and make it your own.…" at bounding box center [367, 83] width 296 height 63
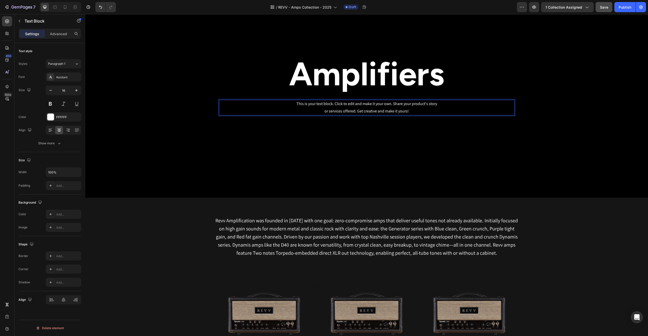
click at [344, 112] on p "This is your text block. Click to edit and make it your own. Share your product…" at bounding box center [367, 107] width 295 height 15
click at [397, 112] on p "This is your text block. Click to edit and make it your own. Share your product…" at bounding box center [367, 107] width 295 height 15
drag, startPoint x: 397, startPoint y: 112, endPoint x: 400, endPoint y: 112, distance: 2.5
click at [397, 112] on p "This is your text block. Click to edit and make it your own. Share your product…" at bounding box center [367, 107] width 295 height 15
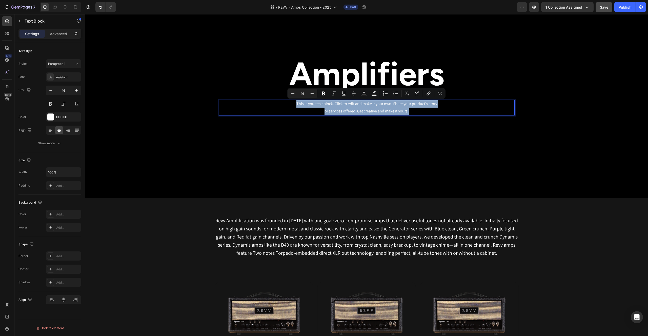
drag, startPoint x: 413, startPoint y: 111, endPoint x: 286, endPoint y: 105, distance: 126.5
click at [287, 105] on p "This is your text block. Click to edit and make it your own. Share your product…" at bounding box center [367, 107] width 295 height 15
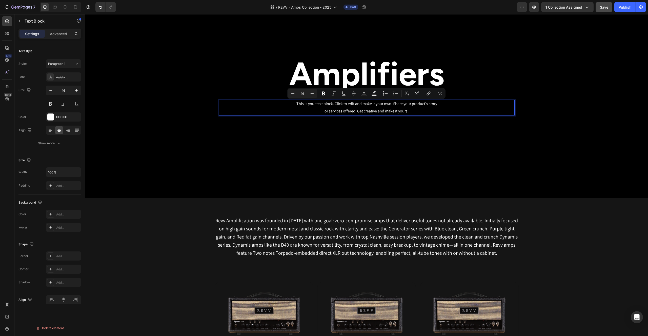
scroll to position [37, 0]
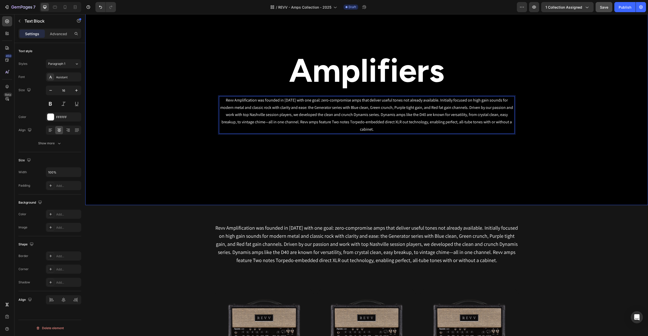
click at [584, 96] on div "Background Image" at bounding box center [366, 91] width 563 height 228
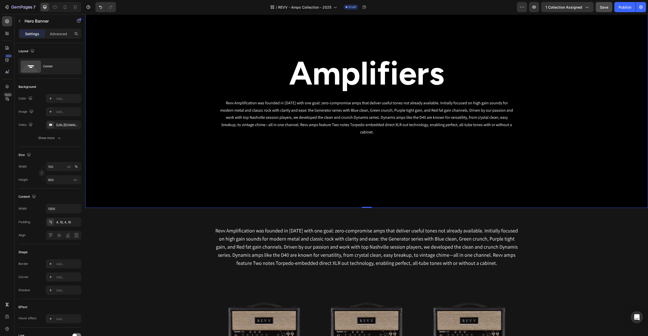
scroll to position [0, 0]
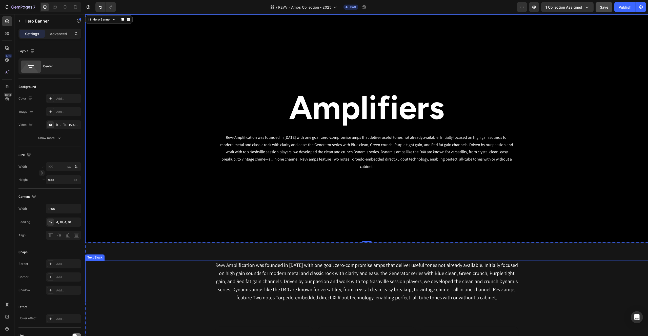
drag, startPoint x: 475, startPoint y: 273, endPoint x: 479, endPoint y: 280, distance: 8.1
click at [475, 273] on p "Revv Amplification was founded in [DATE] with one goal: zero-compromise amps th…" at bounding box center [366, 281] width 303 height 41
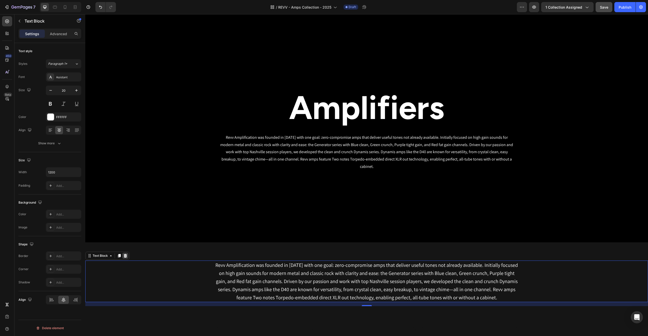
click at [124, 255] on icon at bounding box center [125, 256] width 4 height 4
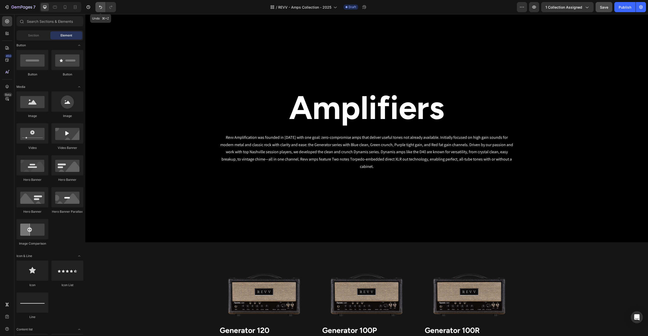
click at [100, 7] on icon "Undo/Redo" at bounding box center [100, 7] width 5 height 5
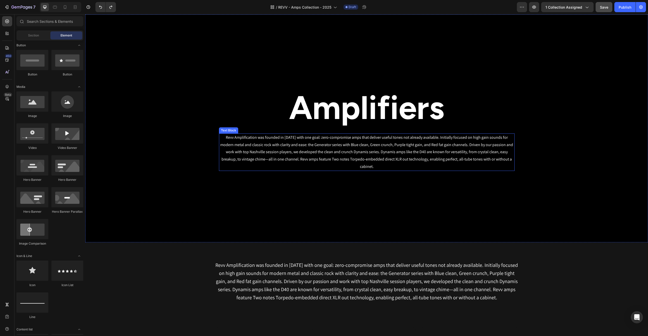
click at [306, 158] on p "Revv Amplification was founded in [DATE] with one goal: zero-compromise amps th…" at bounding box center [367, 152] width 295 height 36
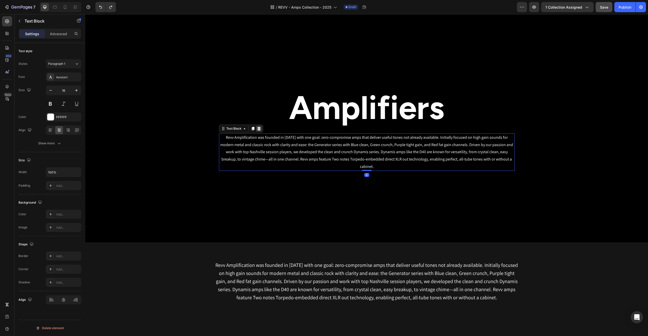
click at [259, 131] on icon at bounding box center [259, 129] width 4 height 4
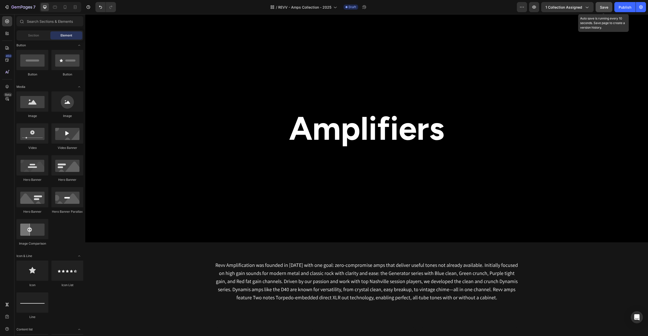
click at [605, 7] on span "Save" at bounding box center [604, 7] width 8 height 4
click at [536, 5] on icon "button" at bounding box center [534, 7] width 5 height 5
click at [590, 9] on button "1 collection assigned" at bounding box center [567, 7] width 52 height 10
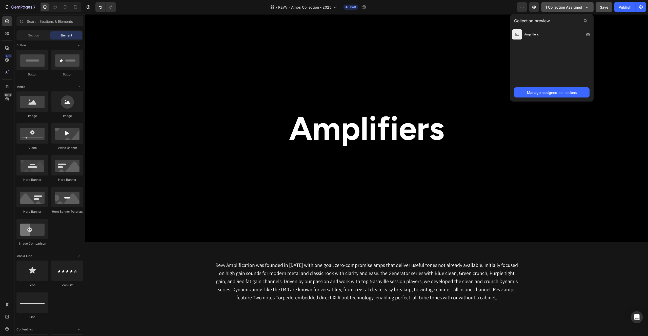
click at [588, 8] on icon "button" at bounding box center [586, 7] width 5 height 5
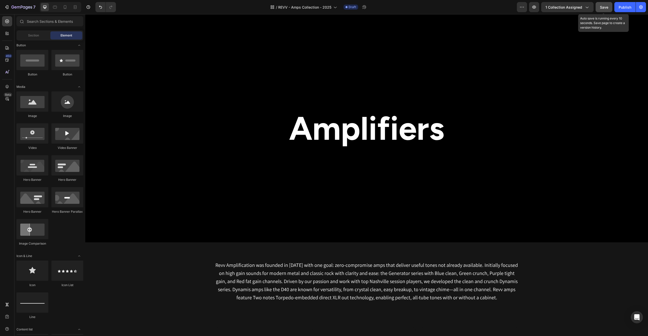
click at [604, 6] on span "Save" at bounding box center [604, 7] width 8 height 4
click at [22, 8] on icon "button" at bounding box center [21, 7] width 21 height 4
